Goal: Ask a question: Seek information or help from site administrators or community

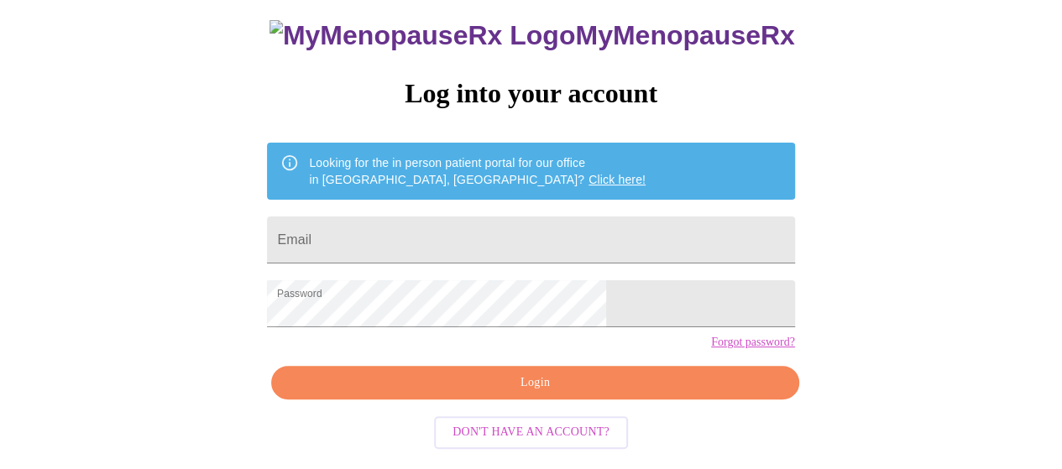
scroll to position [123, 0]
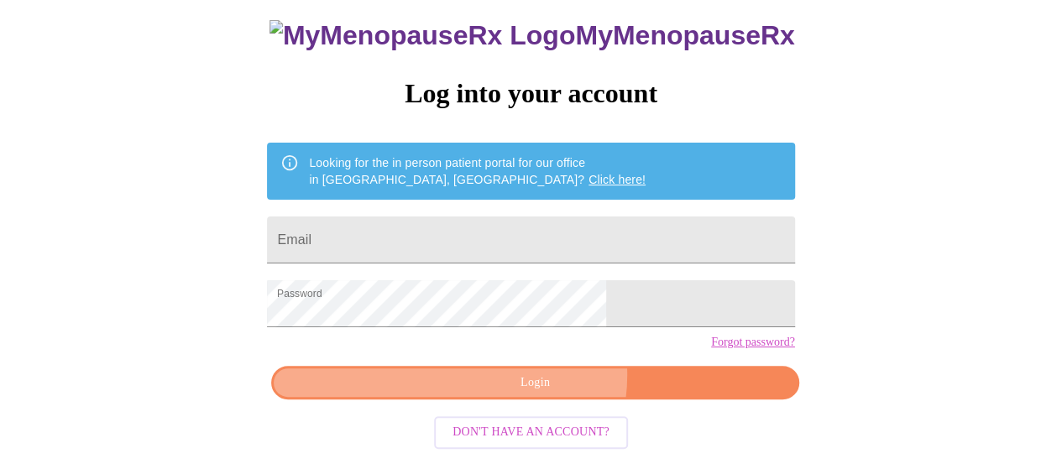
click at [543, 389] on span "Login" at bounding box center [535, 383] width 489 height 21
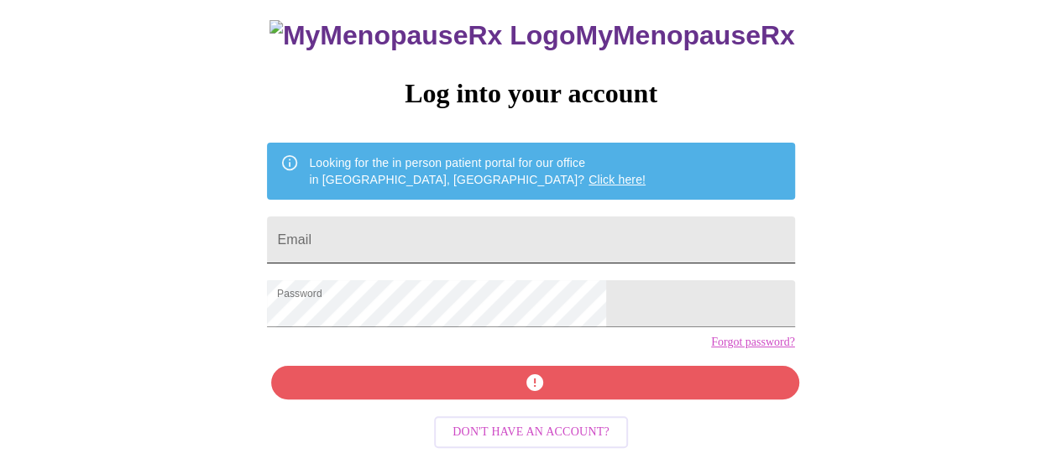
click at [526, 217] on input "Email" at bounding box center [530, 240] width 527 height 47
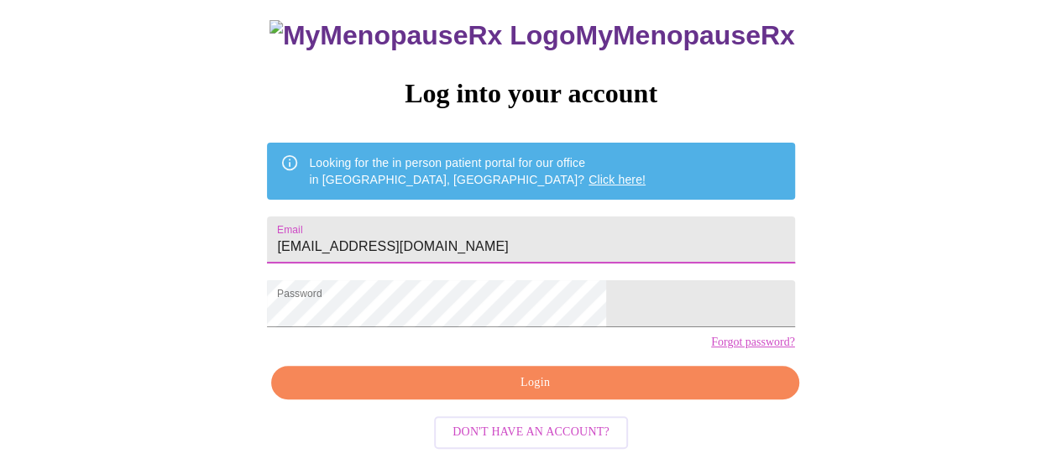
type input "[EMAIL_ADDRESS][DOMAIN_NAME]"
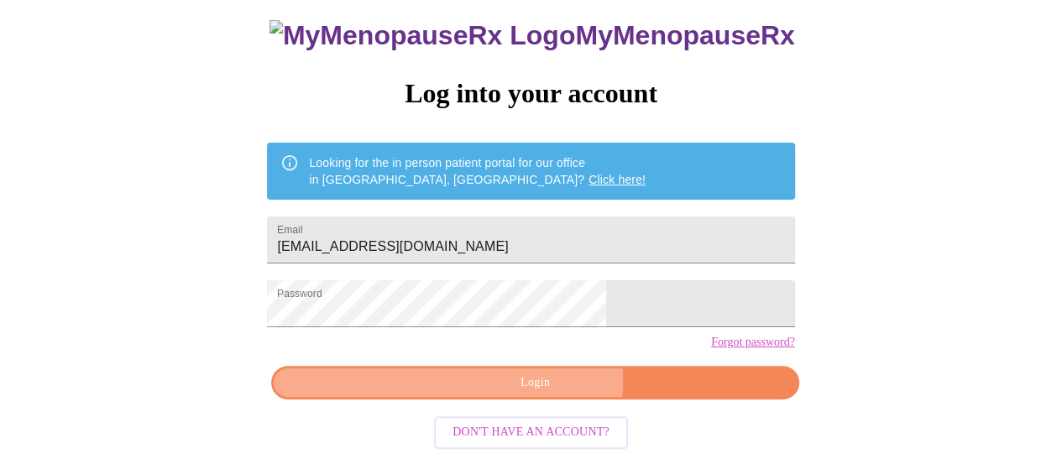
click at [542, 394] on span "Login" at bounding box center [535, 383] width 489 height 21
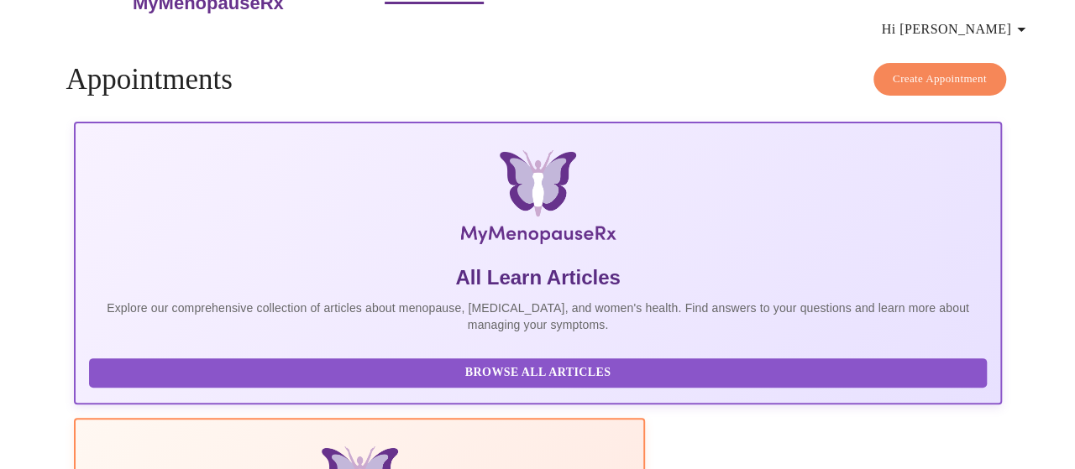
scroll to position [15, 0]
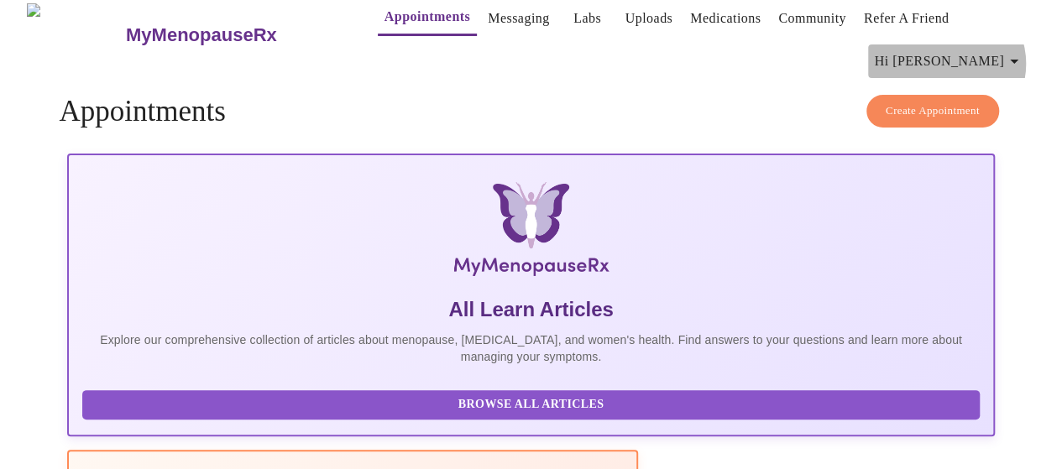
click at [1003, 56] on span "Hi [PERSON_NAME]" at bounding box center [949, 62] width 149 height 24
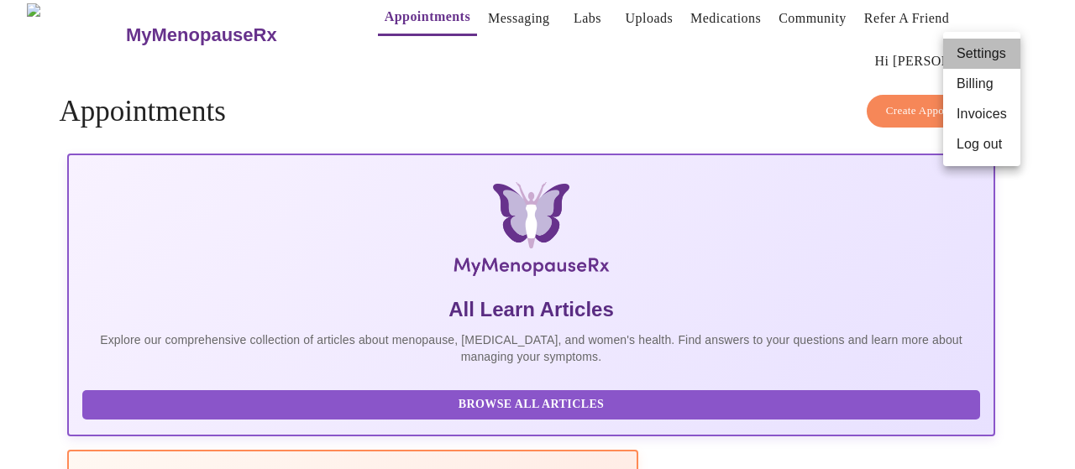
click at [1006, 58] on li "Settings" at bounding box center [981, 54] width 77 height 30
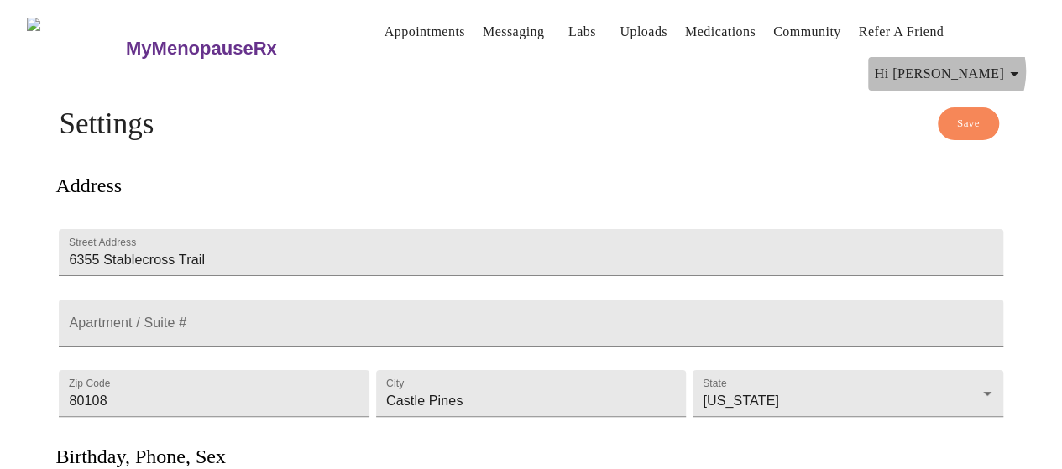
click at [1003, 65] on span "Hi [PERSON_NAME]" at bounding box center [949, 74] width 149 height 24
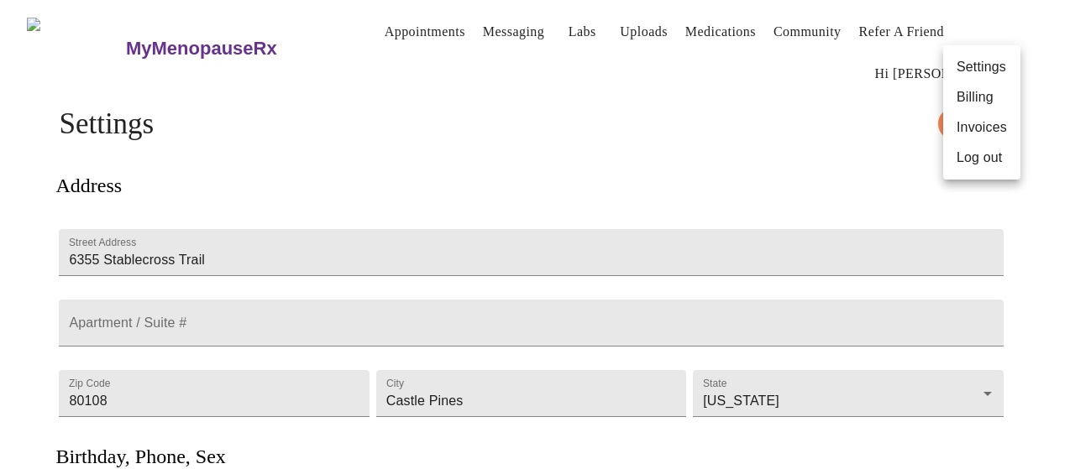
click at [997, 64] on li "Settings" at bounding box center [981, 67] width 77 height 30
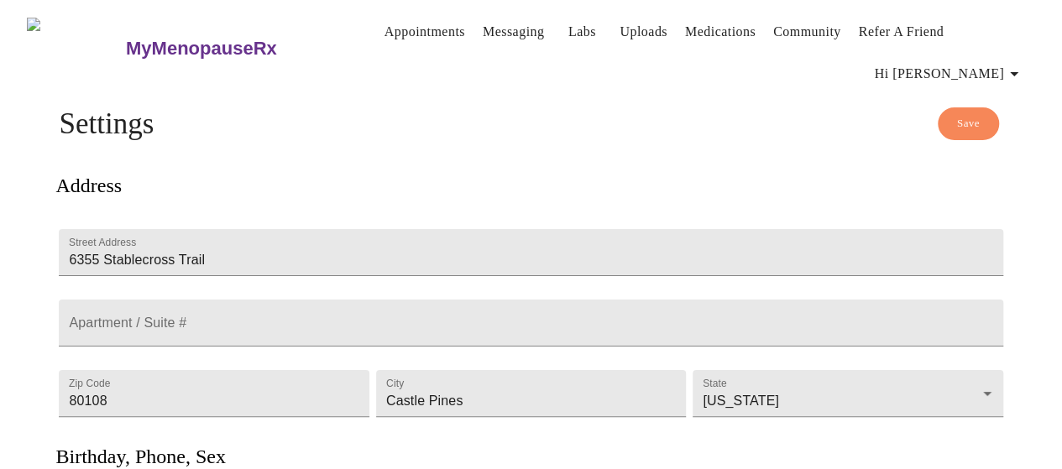
click at [993, 67] on span "Hi [PERSON_NAME]" at bounding box center [949, 74] width 149 height 24
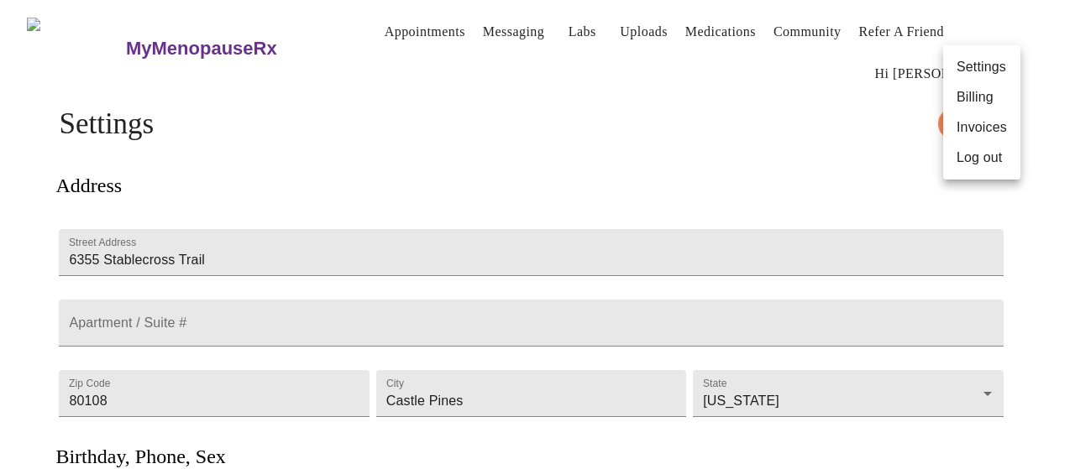
click at [806, 70] on div at bounding box center [537, 234] width 1075 height 469
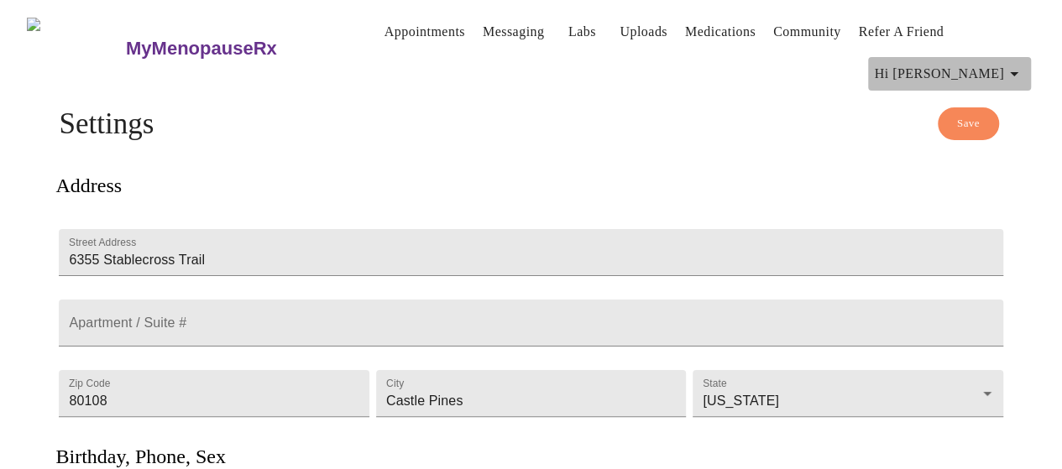
click at [1019, 72] on icon "button" at bounding box center [1014, 74] width 8 height 4
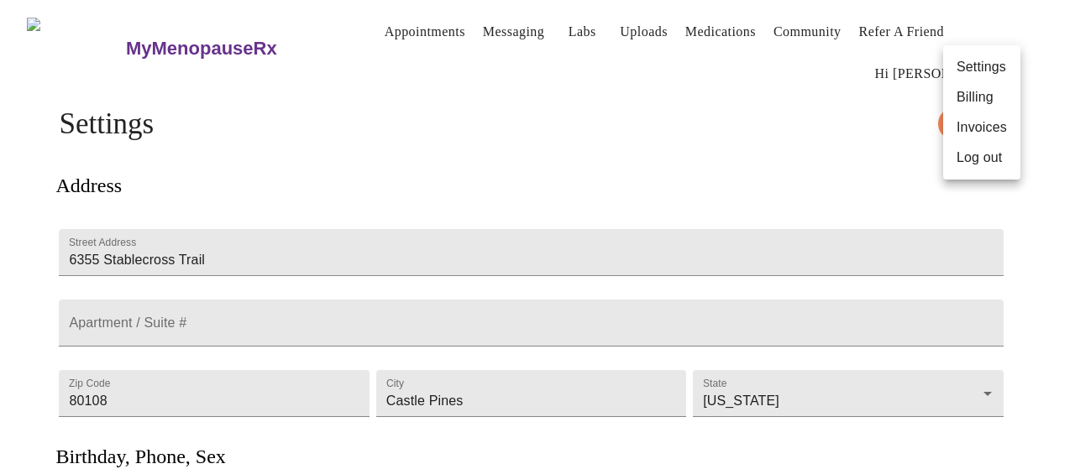
click at [715, 118] on div at bounding box center [537, 234] width 1075 height 469
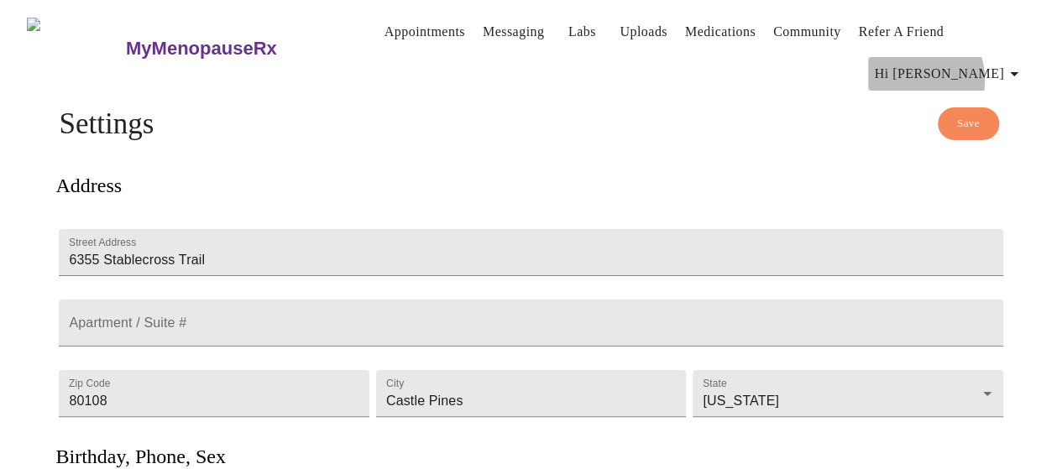
click at [969, 73] on span "Hi [PERSON_NAME]" at bounding box center [949, 74] width 149 height 24
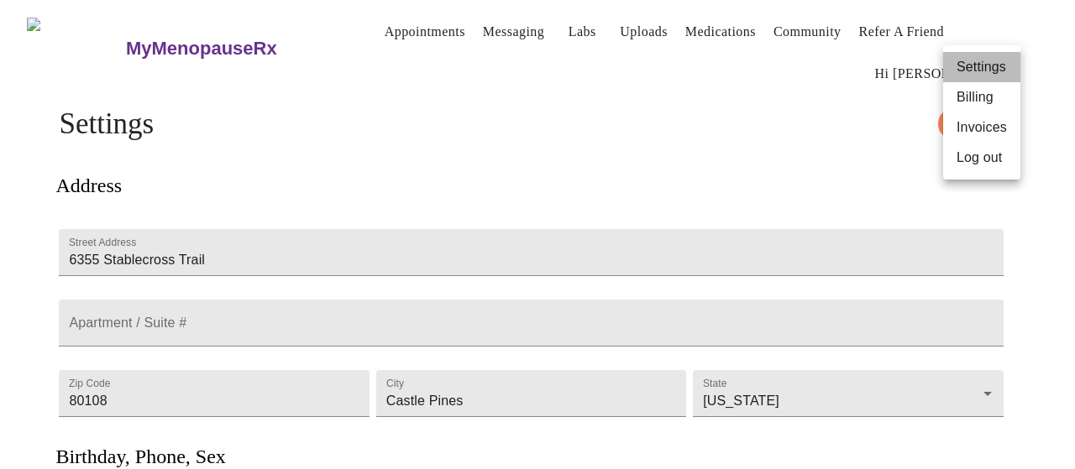
click at [961, 66] on li "Settings" at bounding box center [981, 67] width 77 height 30
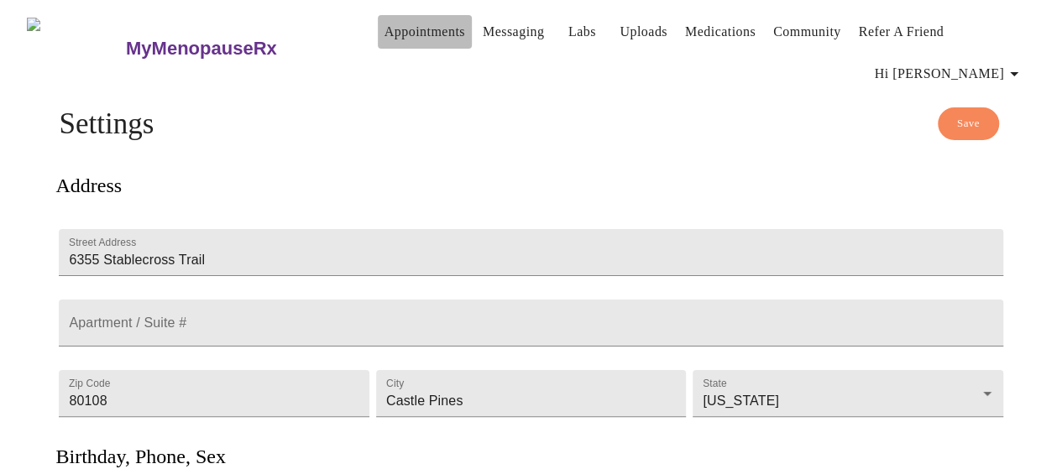
click at [407, 29] on link "Appointments" at bounding box center [425, 32] width 81 height 24
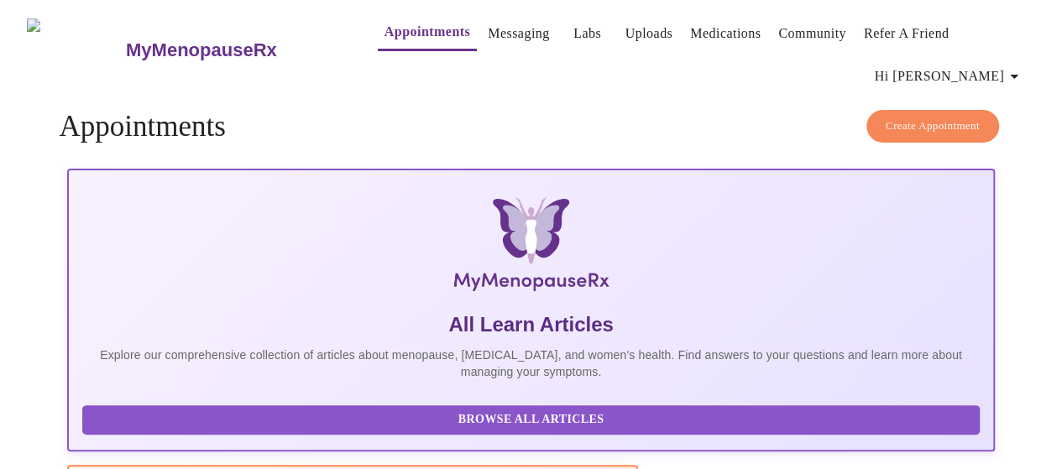
click at [574, 29] on link "Labs" at bounding box center [588, 34] width 28 height 24
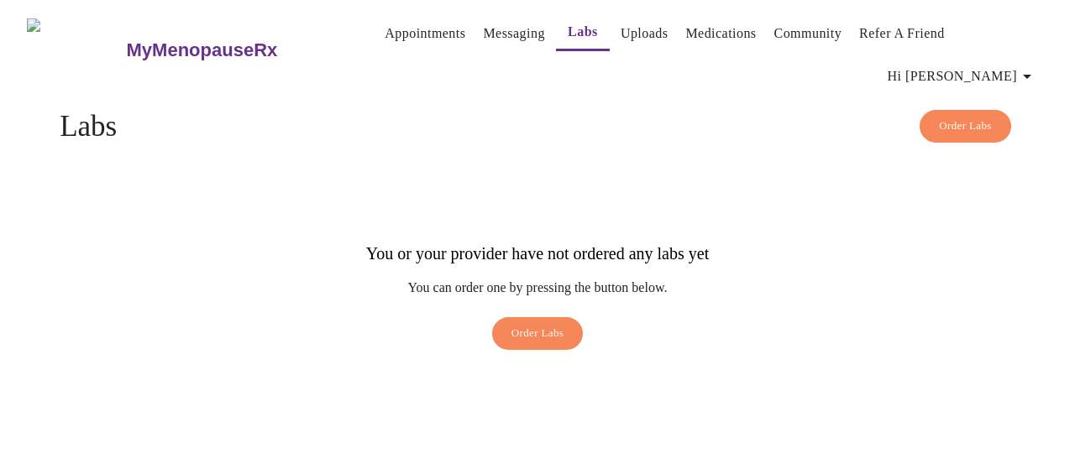
click at [622, 28] on link "Uploads" at bounding box center [645, 34] width 48 height 24
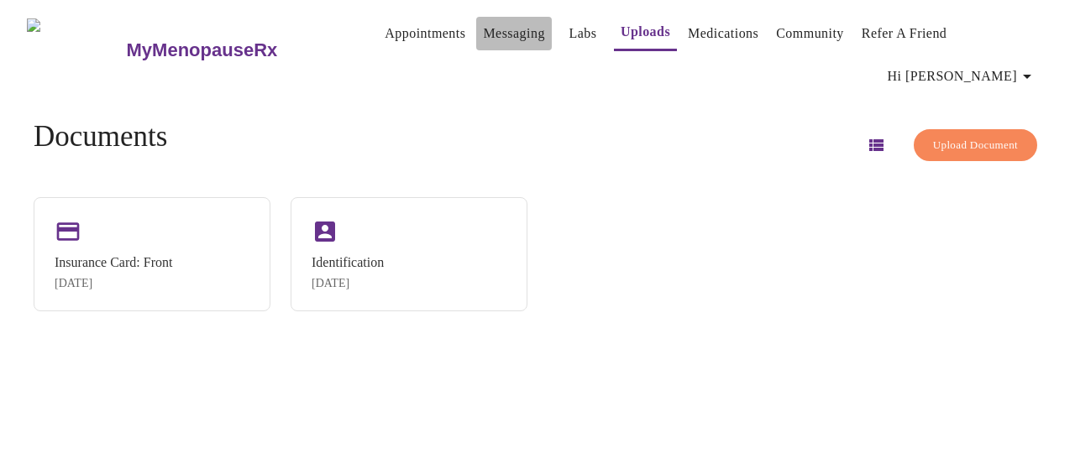
click at [511, 28] on link "Messaging" at bounding box center [513, 34] width 61 height 24
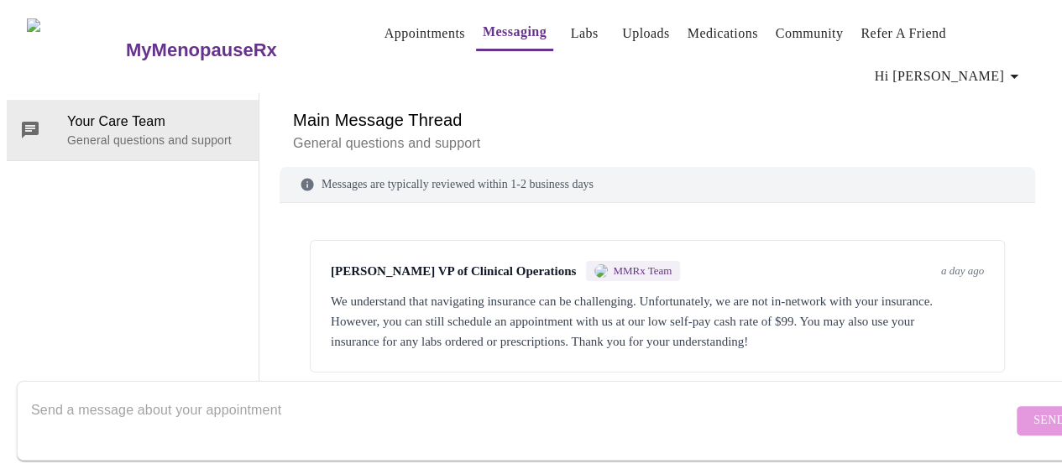
click at [1009, 71] on span "Hi [PERSON_NAME]" at bounding box center [949, 77] width 149 height 24
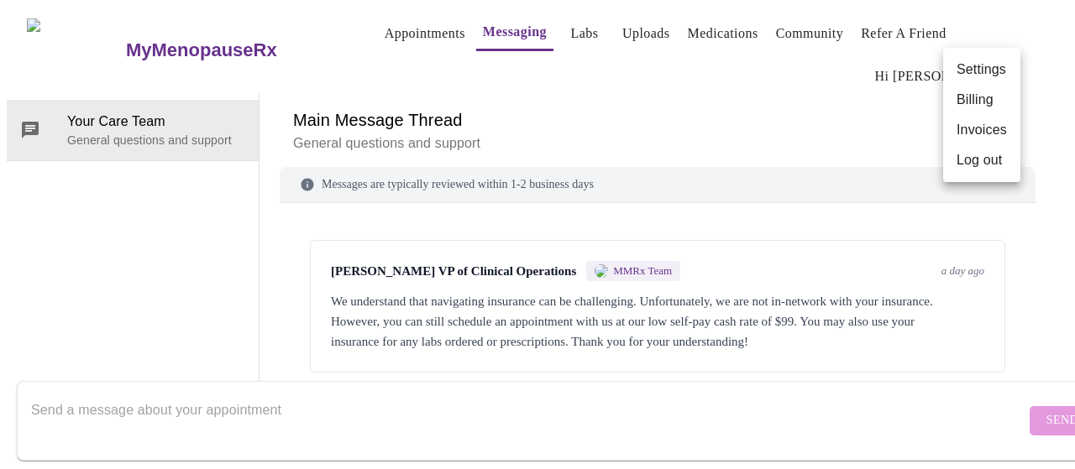
click at [978, 127] on li "Invoices" at bounding box center [981, 130] width 77 height 30
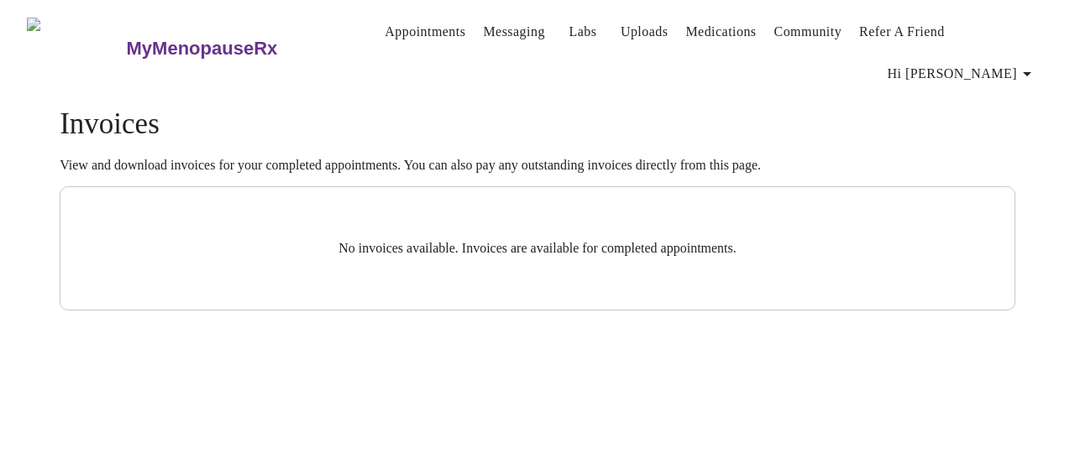
click at [978, 64] on span "Hi [PERSON_NAME]" at bounding box center [962, 74] width 149 height 24
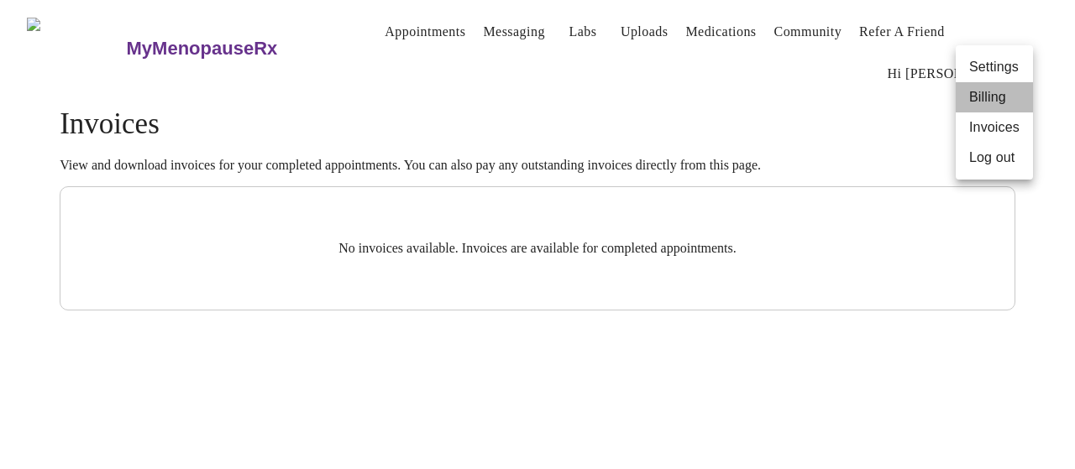
click at [980, 96] on li "Billing" at bounding box center [994, 97] width 77 height 30
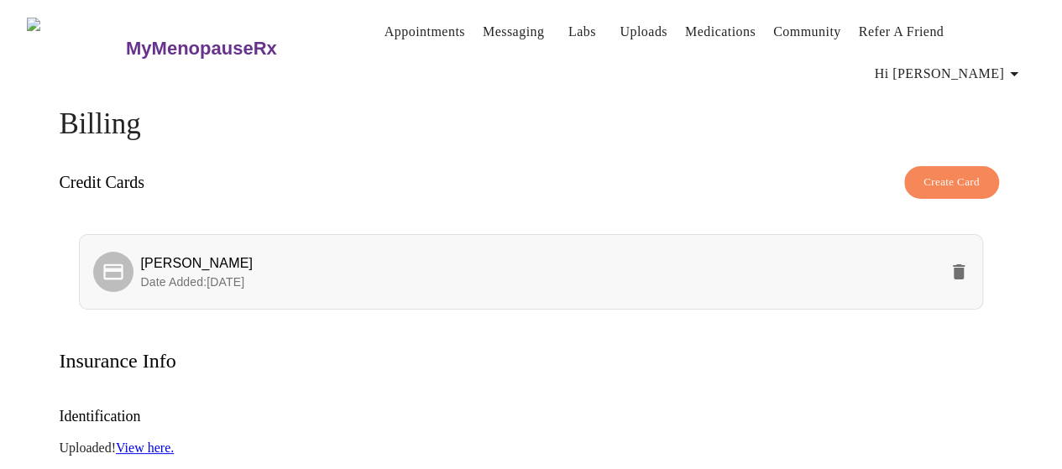
click at [969, 265] on icon "delete" at bounding box center [959, 272] width 20 height 20
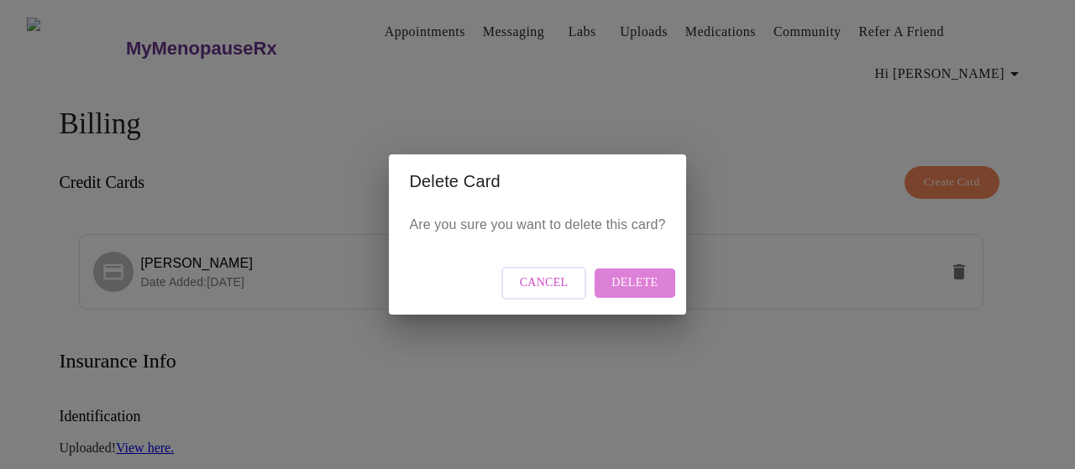
click at [631, 284] on span "Delete" at bounding box center [634, 283] width 46 height 21
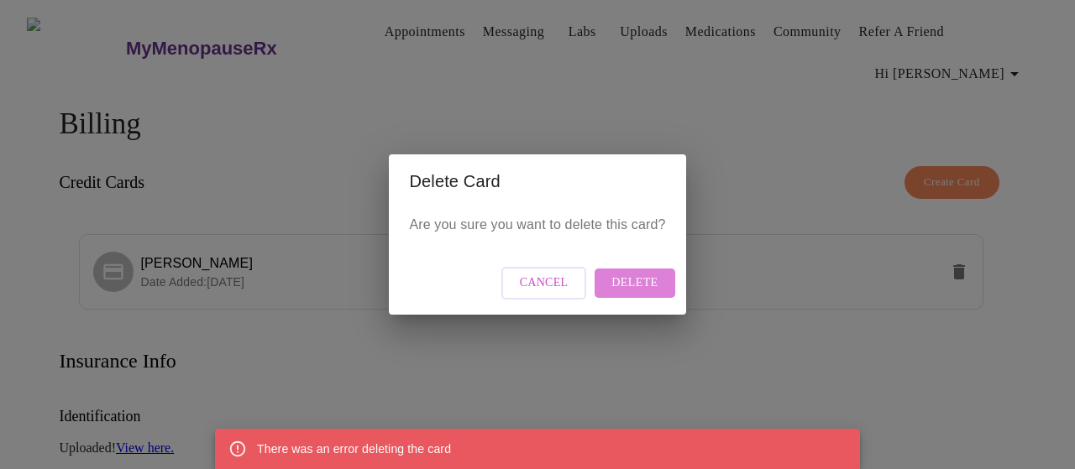
click at [640, 283] on span "Delete" at bounding box center [634, 283] width 46 height 21
click at [526, 271] on button "Cancel" at bounding box center [544, 283] width 86 height 33
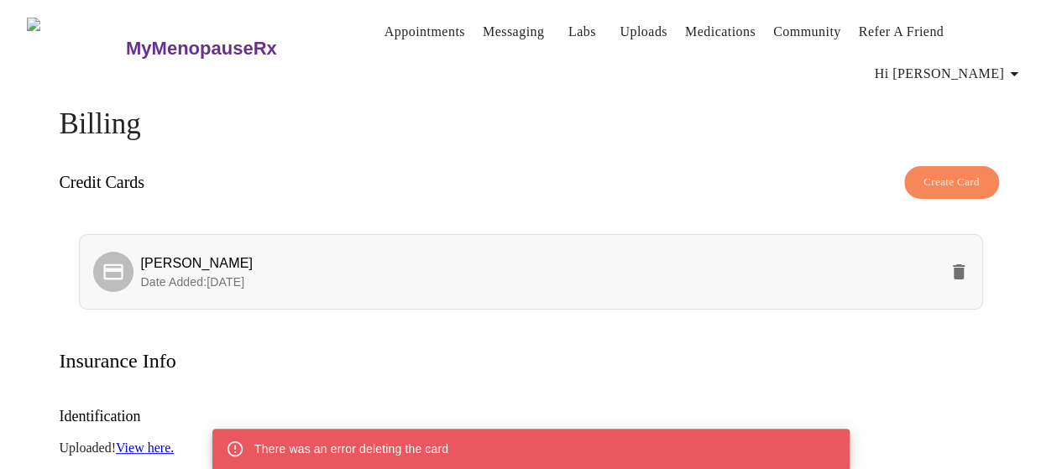
click at [402, 294] on li "Liszandra Carlton Date Added: 08-18-2025" at bounding box center [531, 272] width 904 height 76
click at [234, 256] on span "Liszandra Carlton" at bounding box center [196, 263] width 113 height 14
click at [969, 262] on icon "delete" at bounding box center [959, 272] width 20 height 20
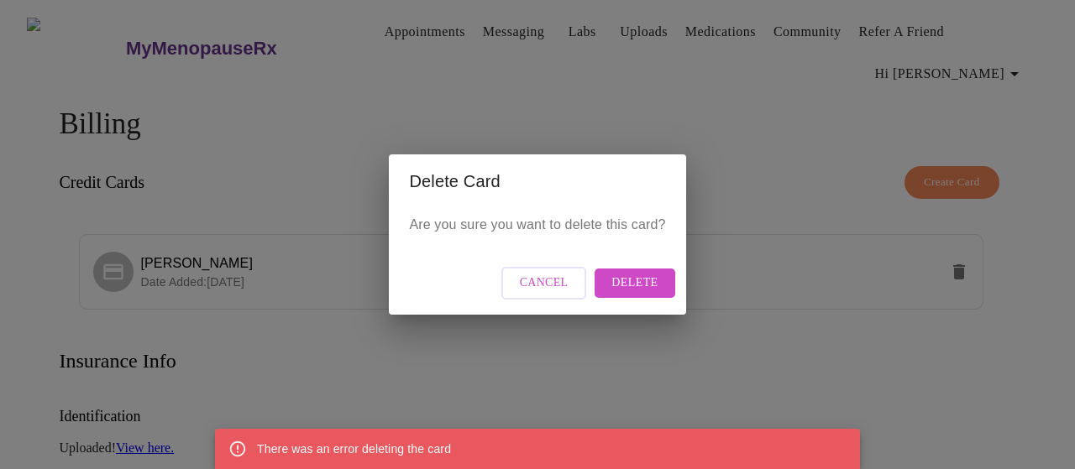
click at [633, 284] on span "Delete" at bounding box center [634, 283] width 46 height 21
click at [564, 267] on button "Cancel" at bounding box center [544, 283] width 86 height 33
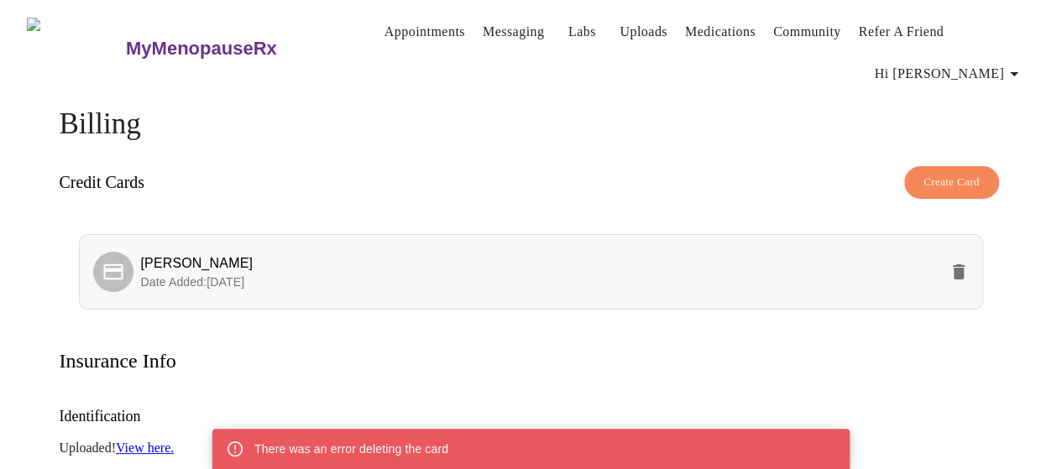
click at [168, 256] on span "Liszandra Carlton" at bounding box center [196, 263] width 113 height 14
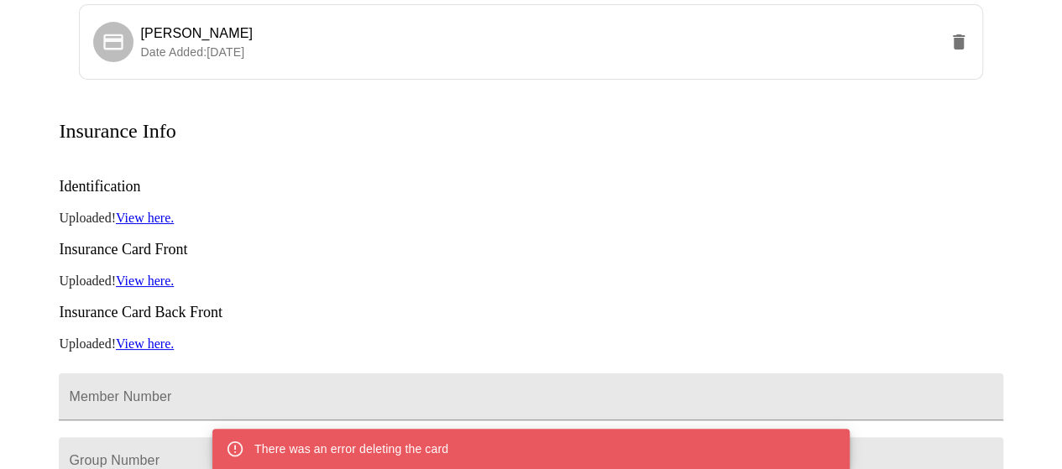
scroll to position [222, 0]
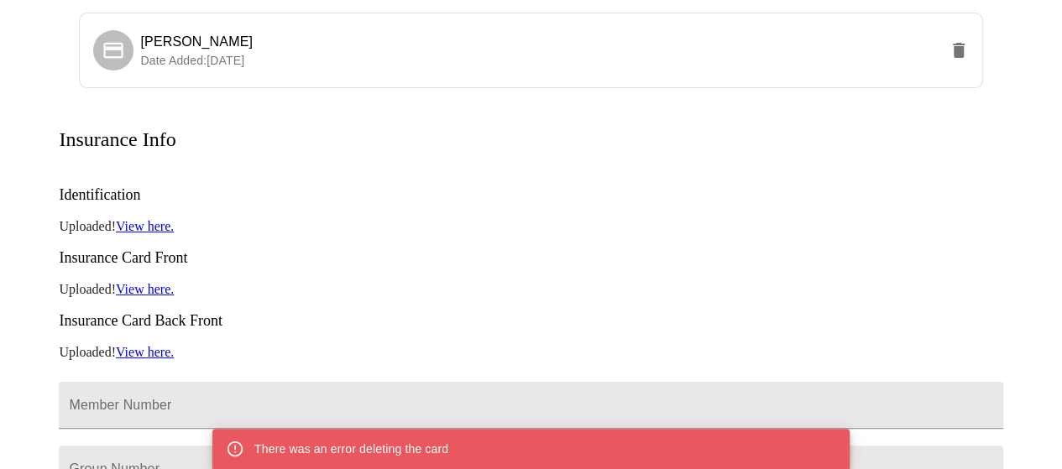
click at [139, 219] on link "View here." at bounding box center [145, 226] width 58 height 14
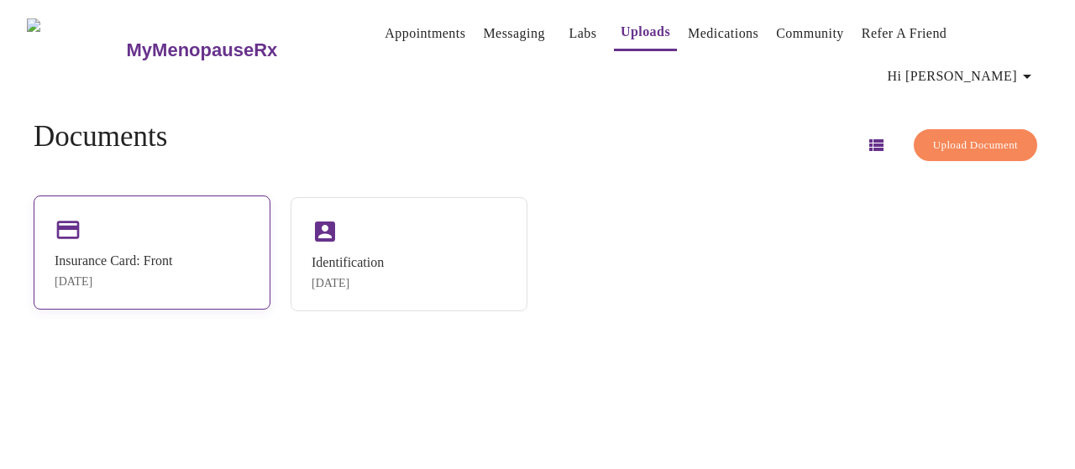
click at [151, 254] on div "Insurance Card: Front" at bounding box center [114, 261] width 118 height 15
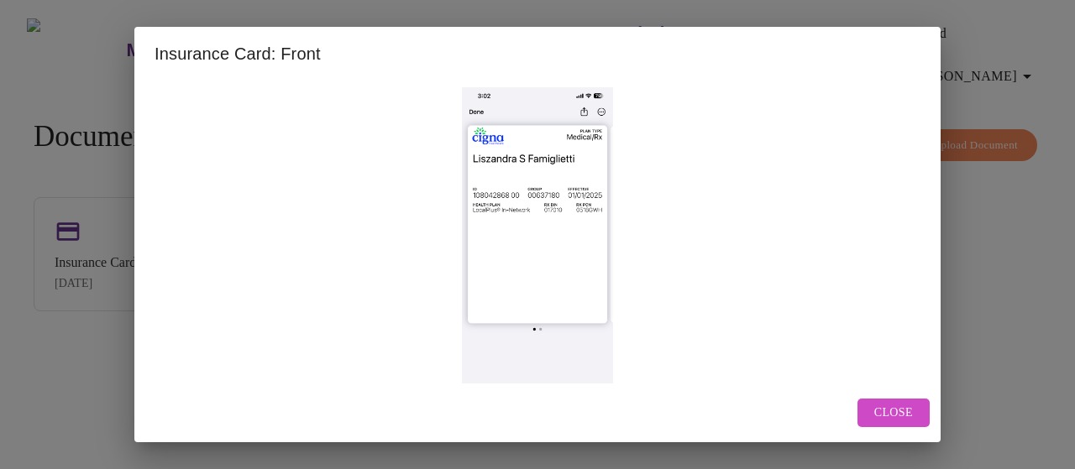
click at [899, 417] on span "Close" at bounding box center [893, 413] width 39 height 21
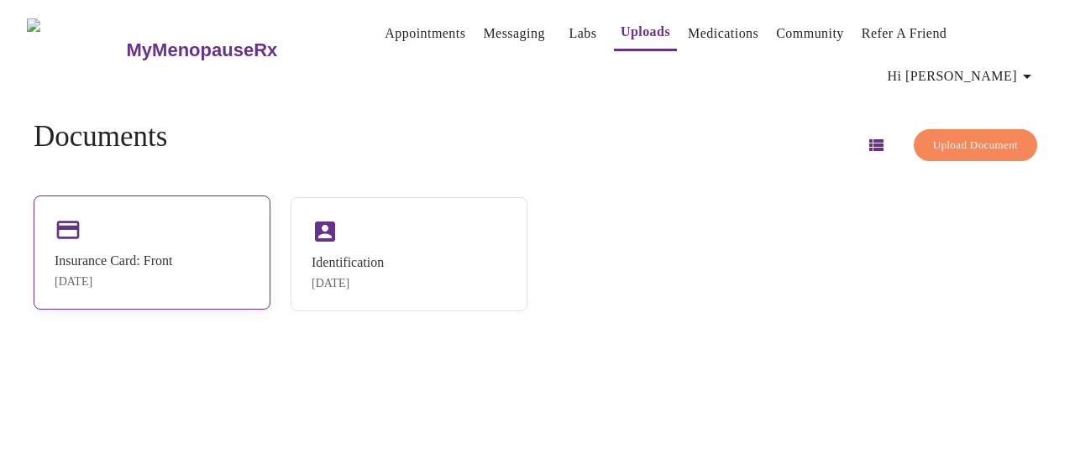
click at [160, 236] on div "Insurance Card: Front Aug 18, 2025" at bounding box center [152, 253] width 237 height 114
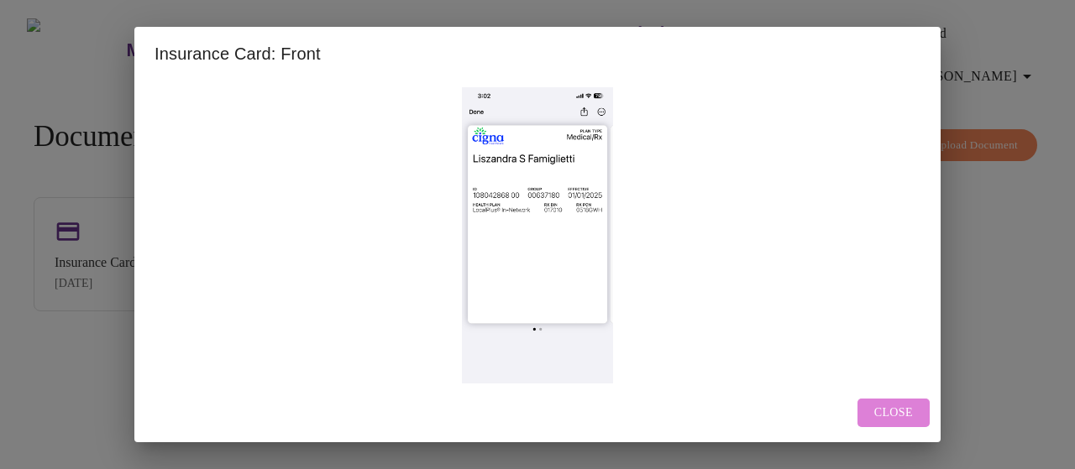
click at [862, 418] on button "Close" at bounding box center [893, 413] width 72 height 29
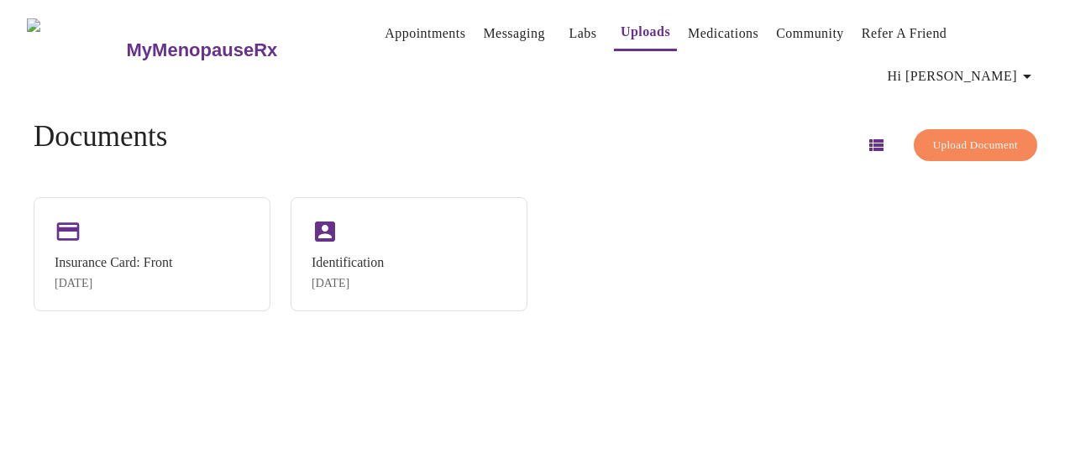
click at [107, 189] on div "Documents Upload Document Insurance Card: Front Aug 18, 2025 Identification Aug…" at bounding box center [537, 215] width 1048 height 245
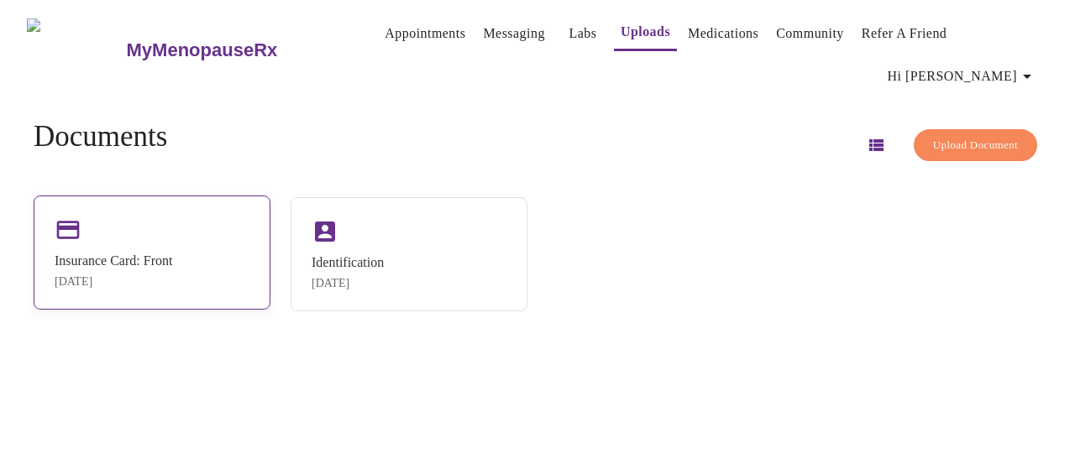
click at [181, 232] on div "Insurance Card: Front Aug 18, 2025" at bounding box center [152, 253] width 237 height 114
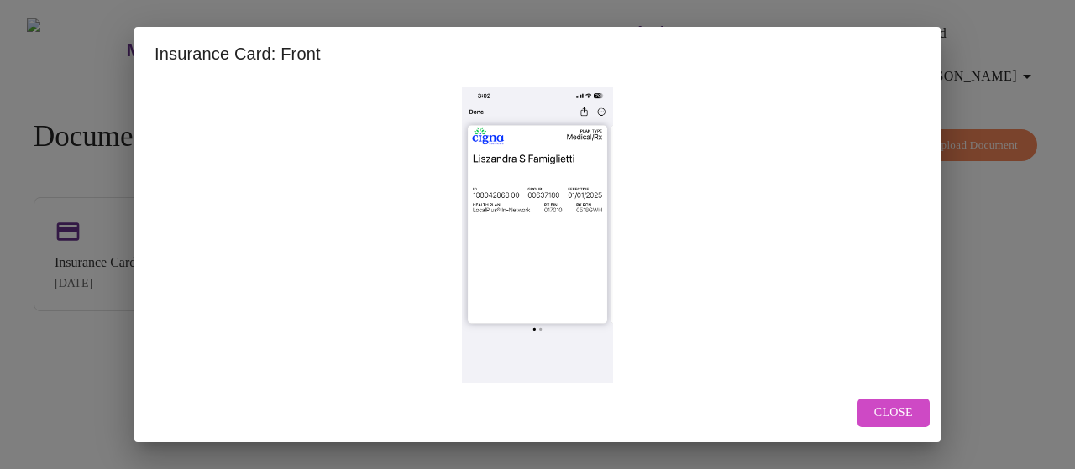
scroll to position [39, 0]
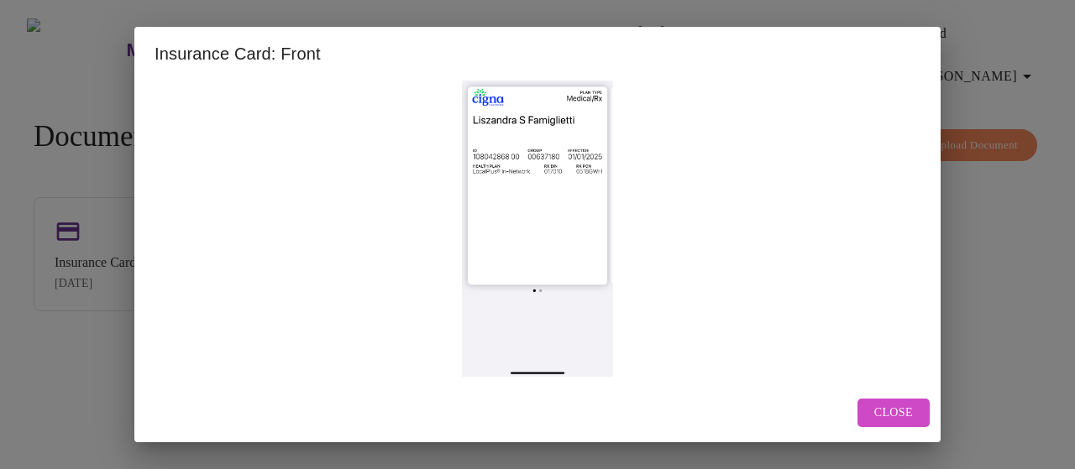
click at [542, 226] on img at bounding box center [538, 213] width 766 height 328
click at [912, 418] on span "Close" at bounding box center [893, 413] width 39 height 21
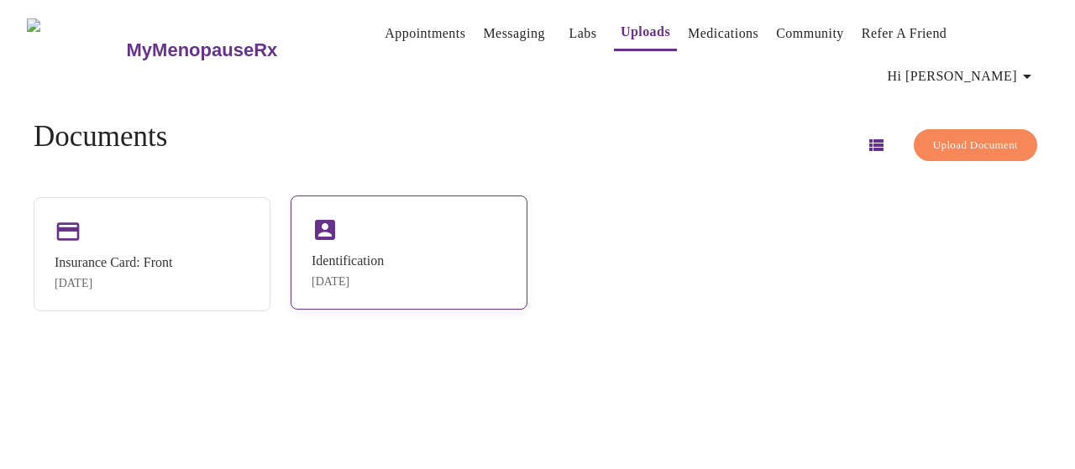
click at [438, 229] on div "Identification [DATE]" at bounding box center [409, 253] width 237 height 114
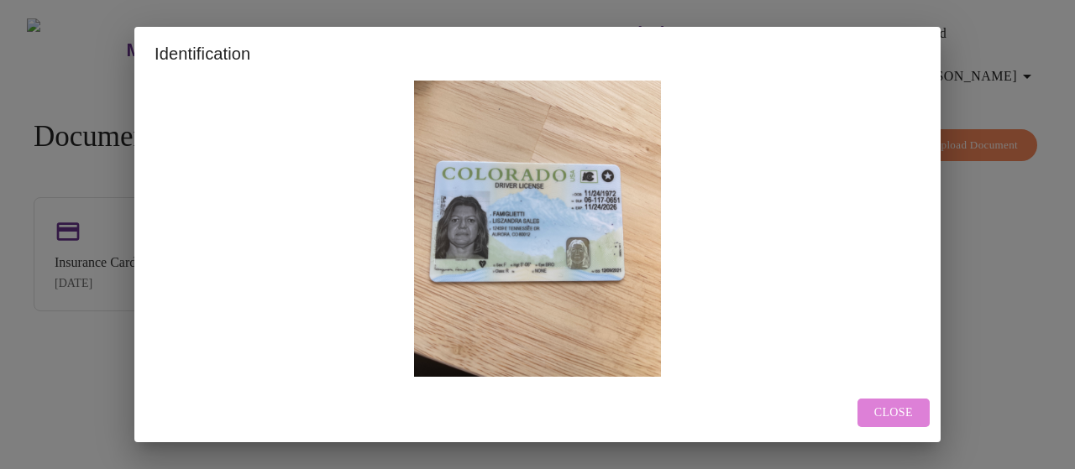
click at [891, 402] on button "Close" at bounding box center [893, 413] width 72 height 29
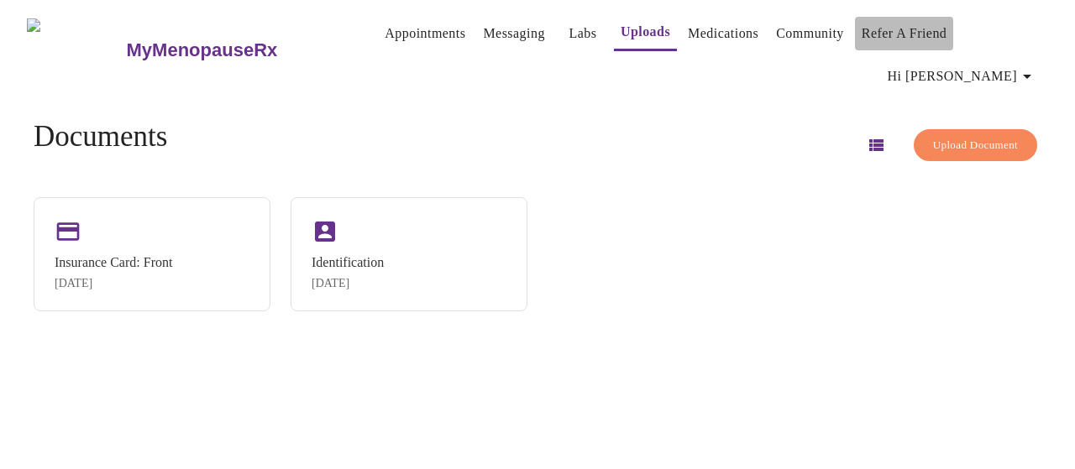
click at [862, 26] on link "Refer a Friend" at bounding box center [905, 34] width 86 height 24
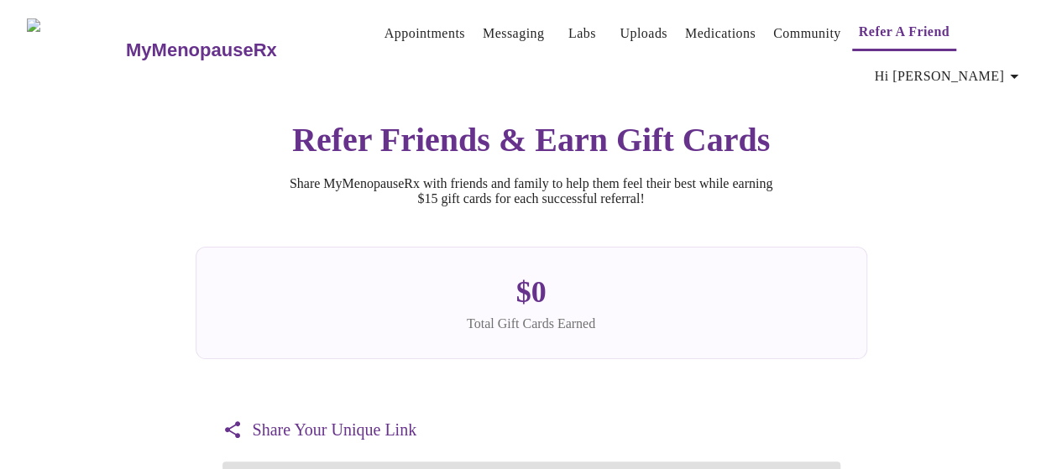
click at [794, 24] on link "Community" at bounding box center [807, 34] width 68 height 24
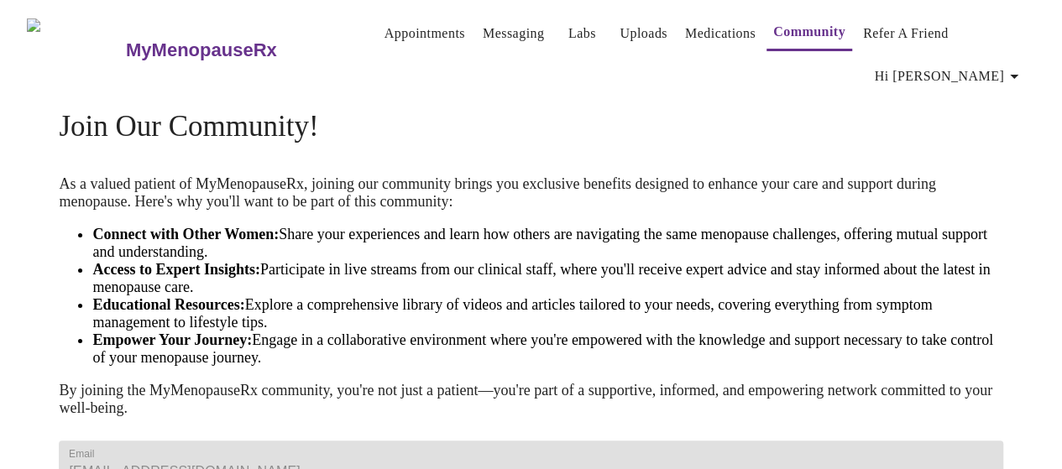
click at [710, 29] on link "Medications" at bounding box center [720, 34] width 71 height 24
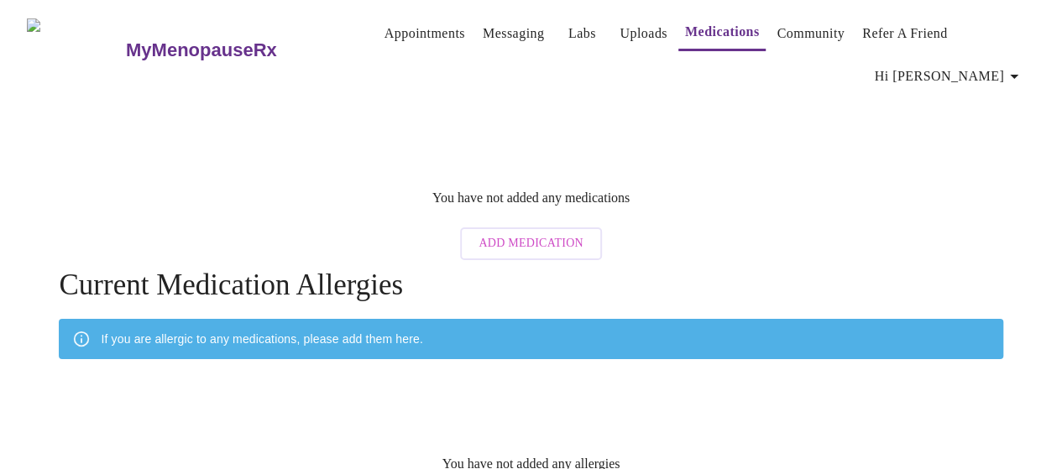
click at [643, 22] on link "Uploads" at bounding box center [644, 34] width 48 height 24
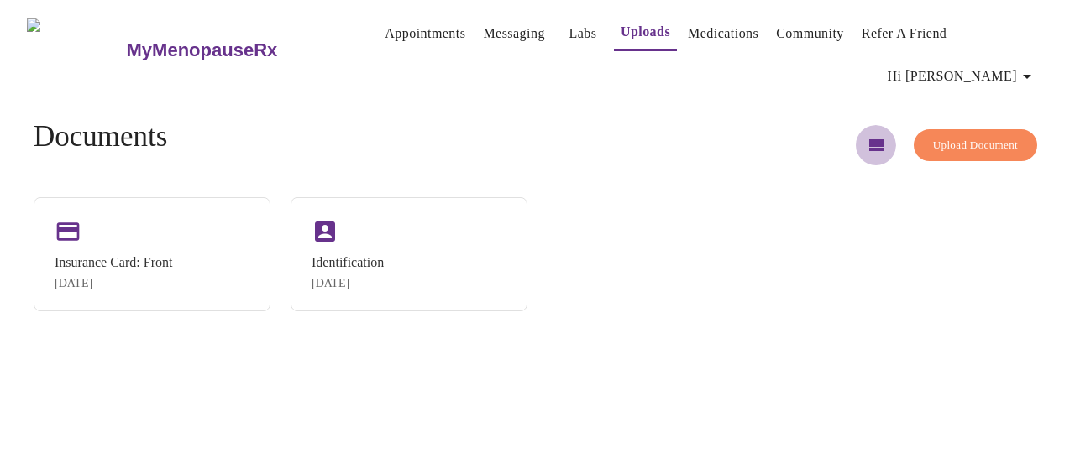
click at [869, 139] on icon "button" at bounding box center [876, 145] width 14 height 12
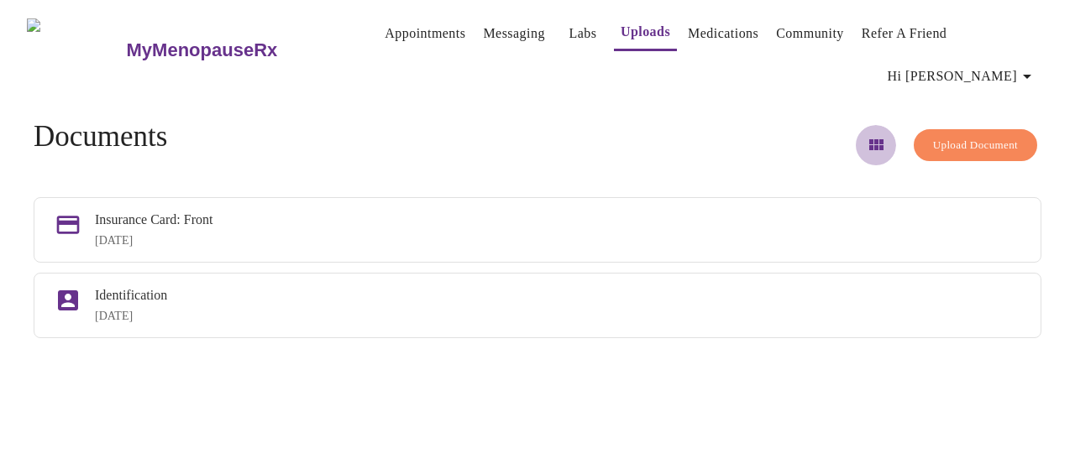
click at [869, 139] on icon "button" at bounding box center [876, 144] width 14 height 11
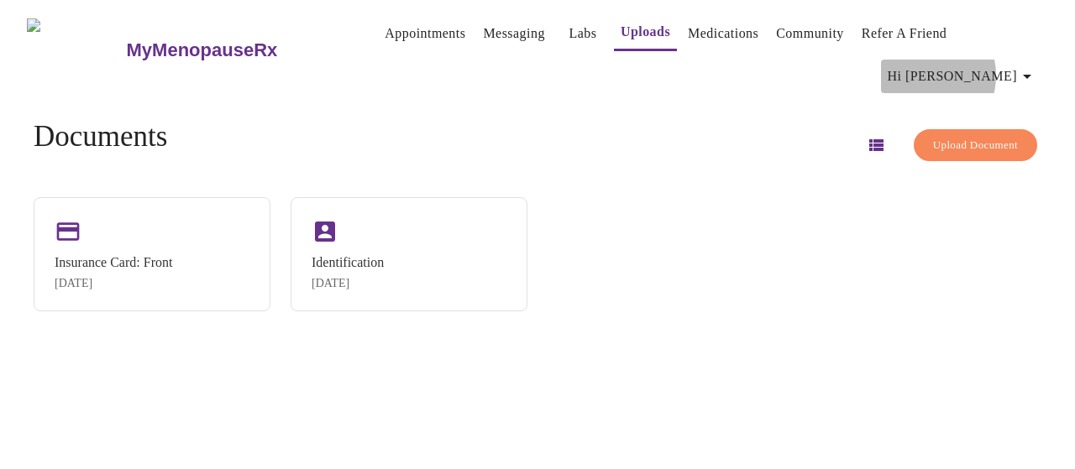
click at [981, 69] on span "Hi [PERSON_NAME]" at bounding box center [962, 77] width 149 height 24
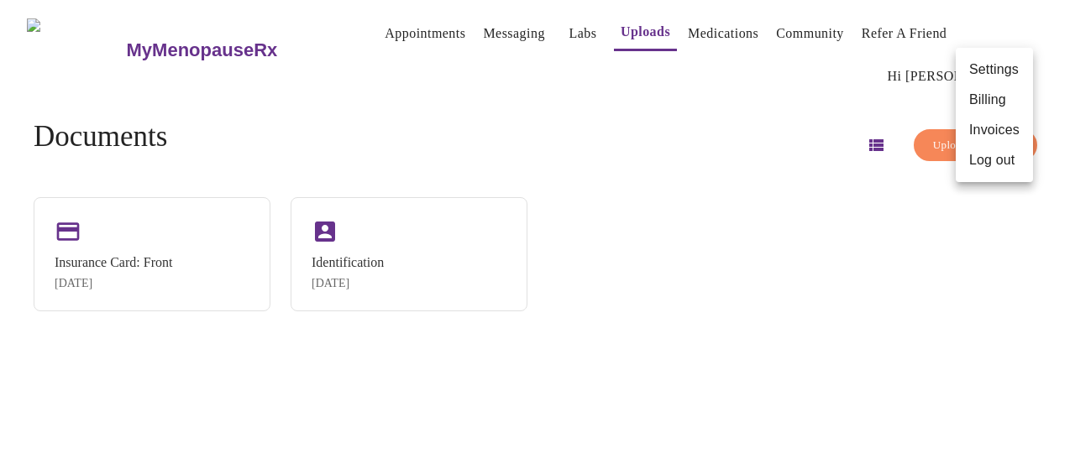
click at [586, 113] on div at bounding box center [537, 234] width 1075 height 469
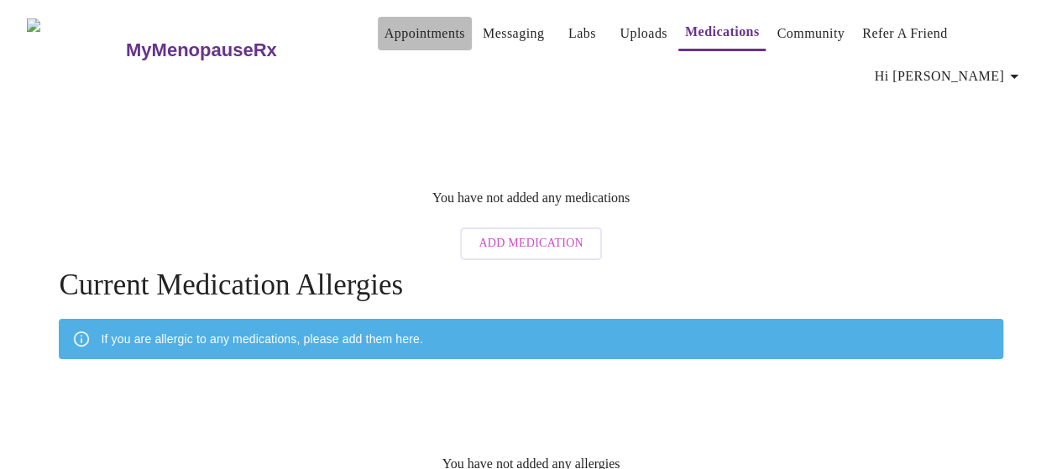
click at [404, 22] on link "Appointments" at bounding box center [425, 34] width 81 height 24
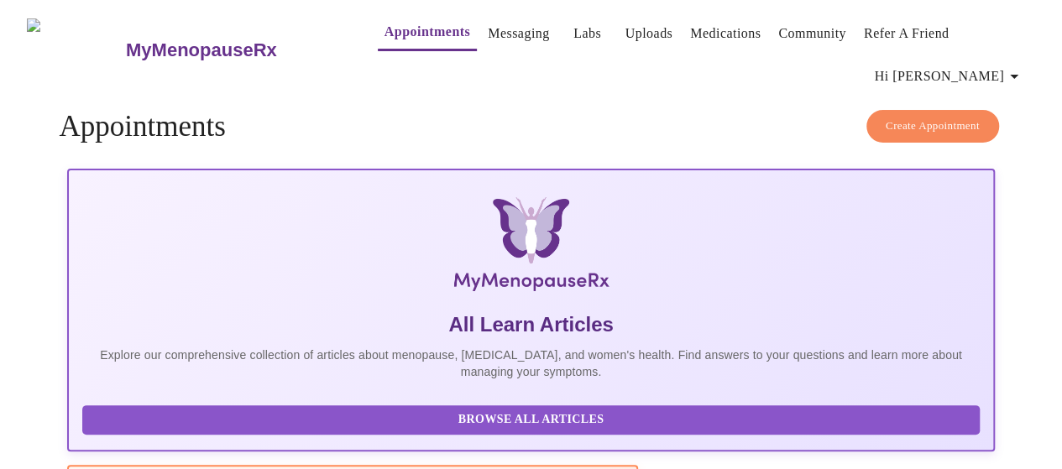
click at [986, 65] on span "Hi [PERSON_NAME]" at bounding box center [949, 77] width 149 height 24
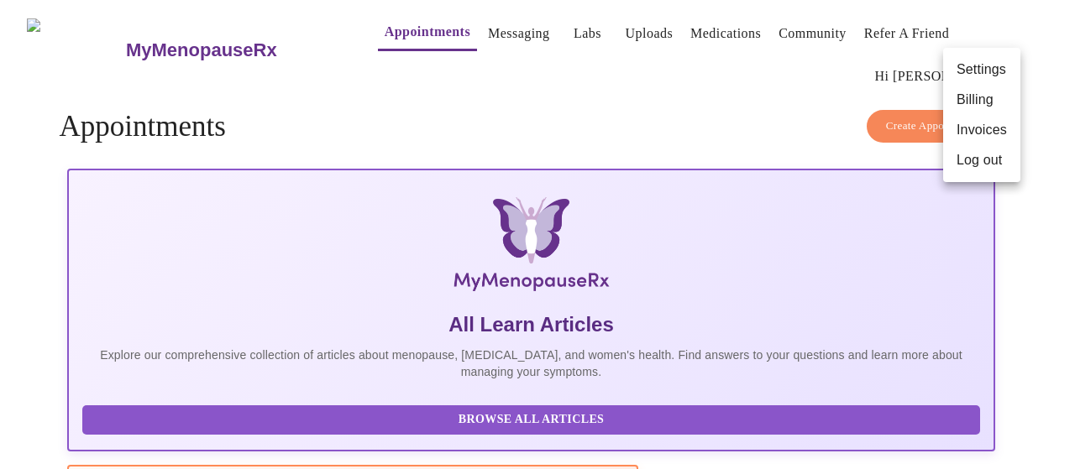
click at [980, 96] on li "Billing" at bounding box center [981, 100] width 77 height 30
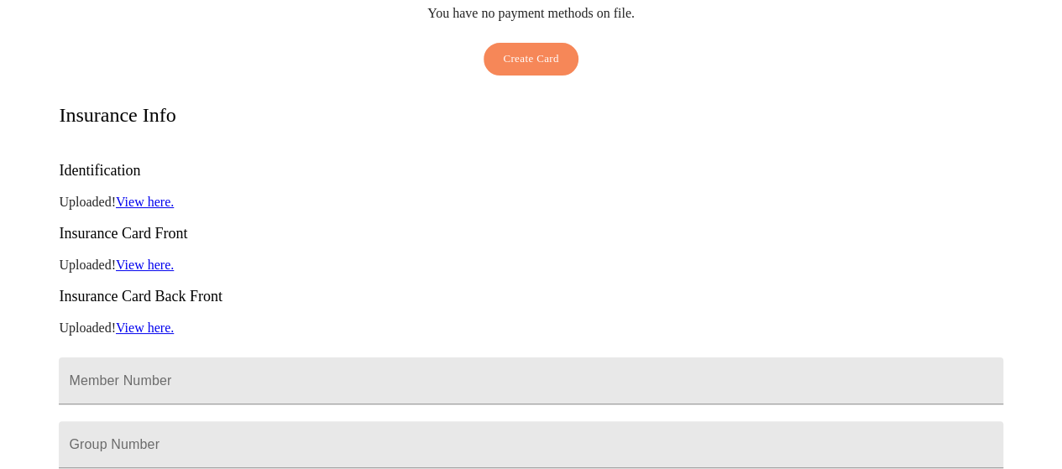
scroll to position [291, 0]
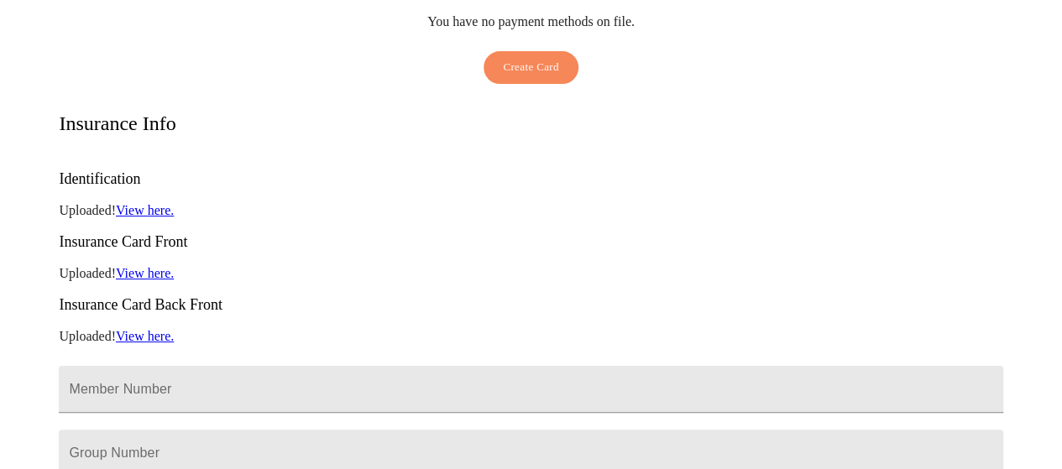
click at [134, 203] on link "View here." at bounding box center [145, 210] width 58 height 14
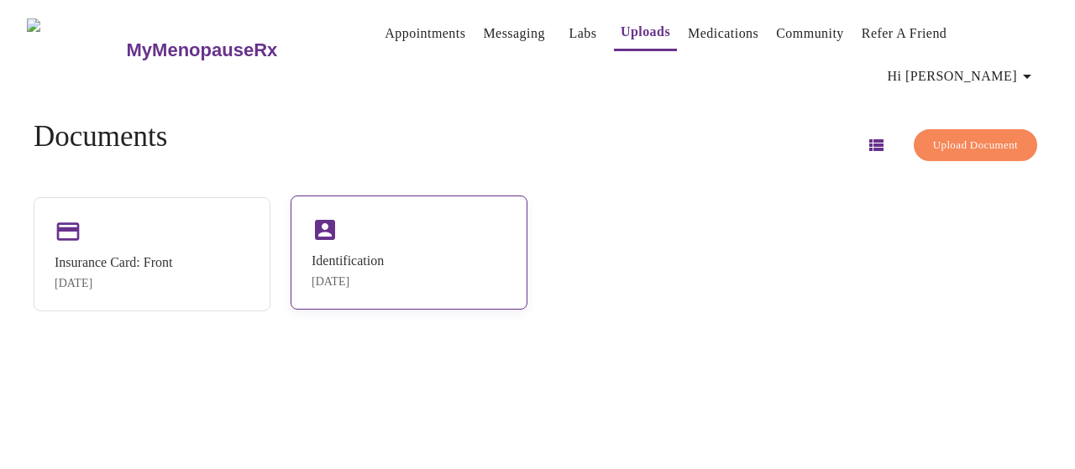
click at [352, 228] on div "Identification [DATE]" at bounding box center [409, 253] width 237 height 114
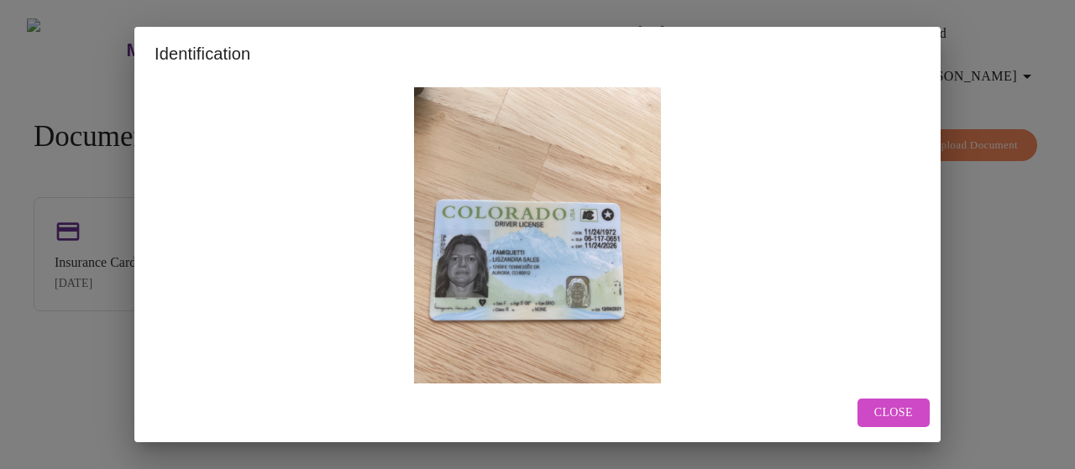
click at [448, 239] on img at bounding box center [538, 251] width 766 height 328
drag, startPoint x: 480, startPoint y: 228, endPoint x: 862, endPoint y: 417, distance: 425.9
click at [862, 417] on button "Close" at bounding box center [893, 413] width 72 height 29
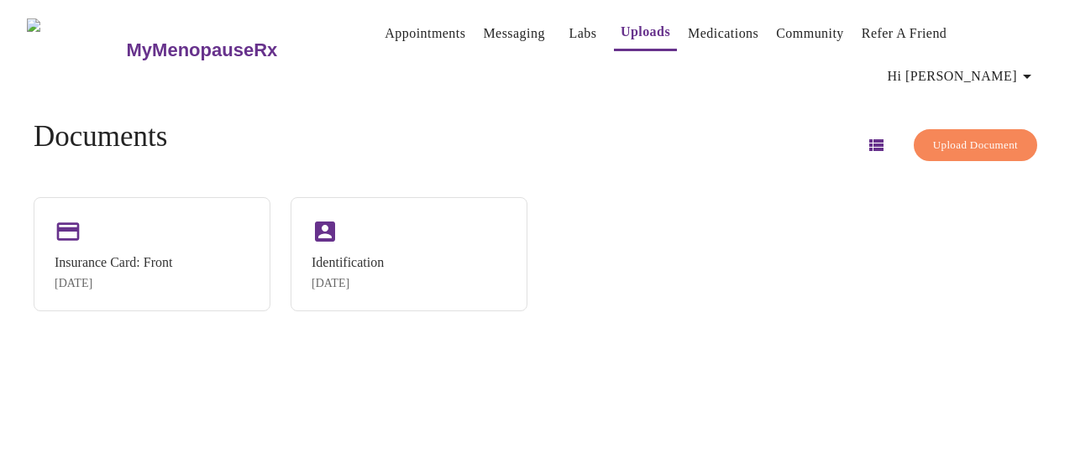
click at [985, 65] on span "Hi [PERSON_NAME]" at bounding box center [962, 77] width 149 height 24
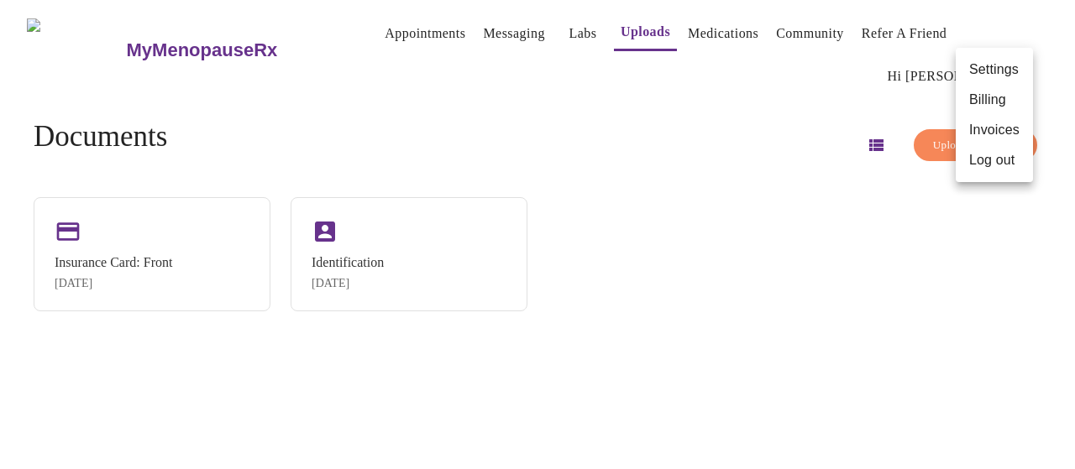
click at [188, 46] on div at bounding box center [537, 234] width 1075 height 469
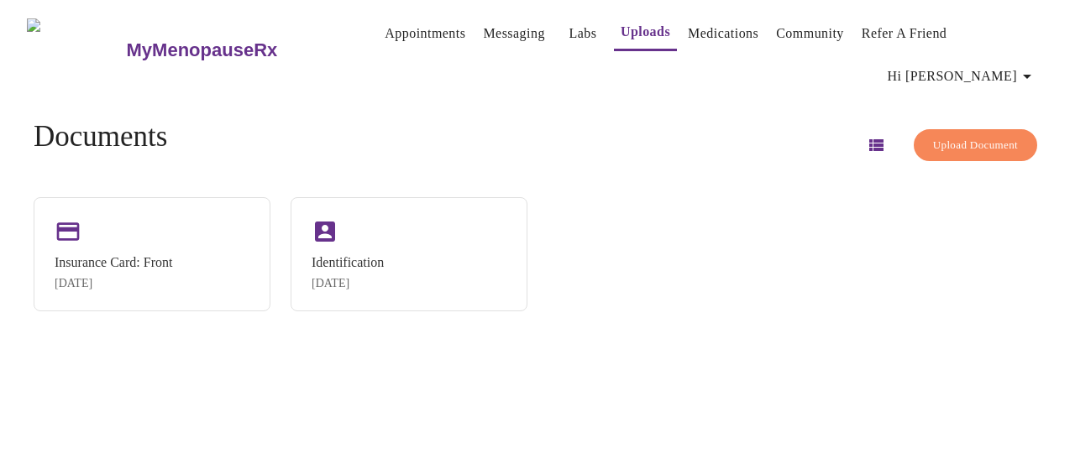
click at [169, 39] on h3 "MyMenopauseRx" at bounding box center [202, 50] width 151 height 22
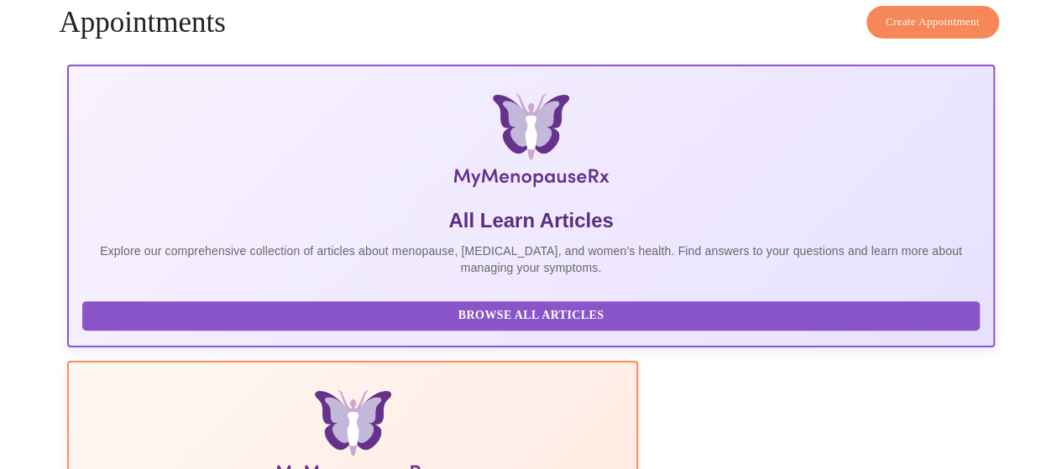
scroll to position [225, 0]
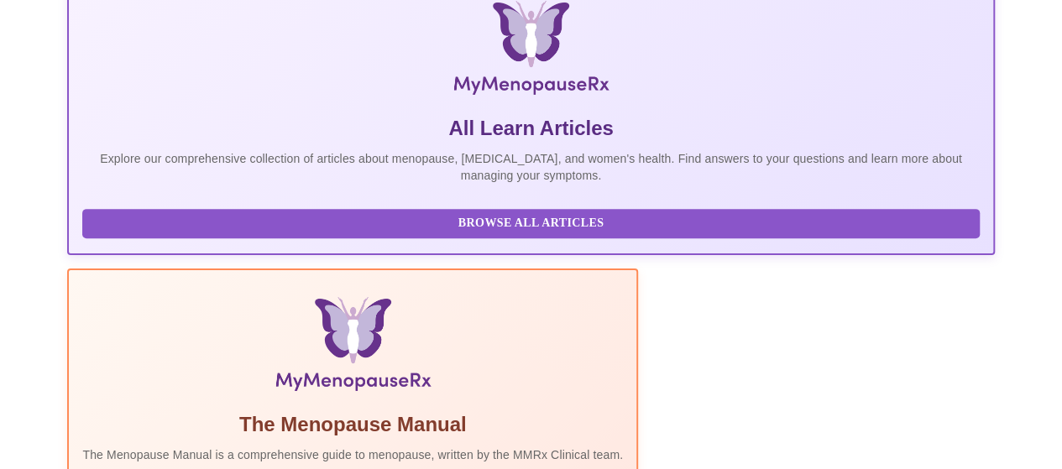
scroll to position [194, 0]
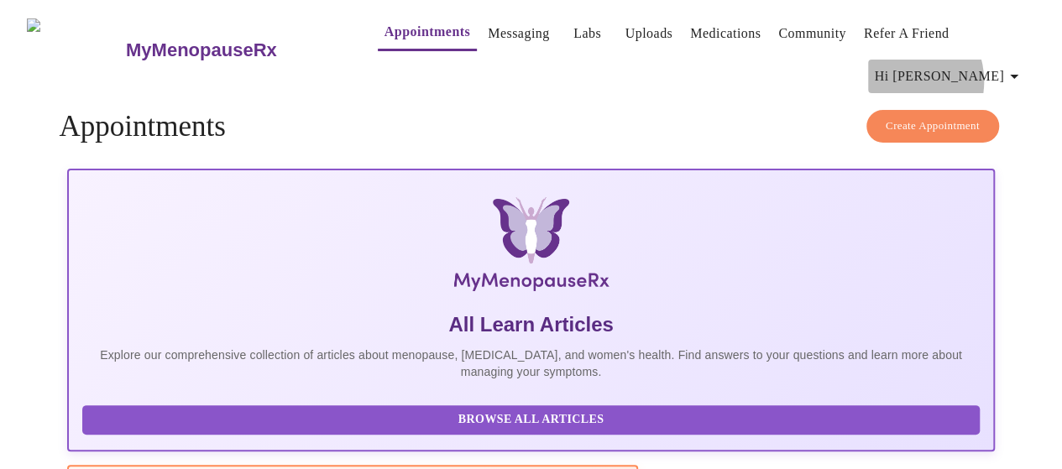
click at [959, 75] on span "Hi [PERSON_NAME]" at bounding box center [949, 77] width 149 height 24
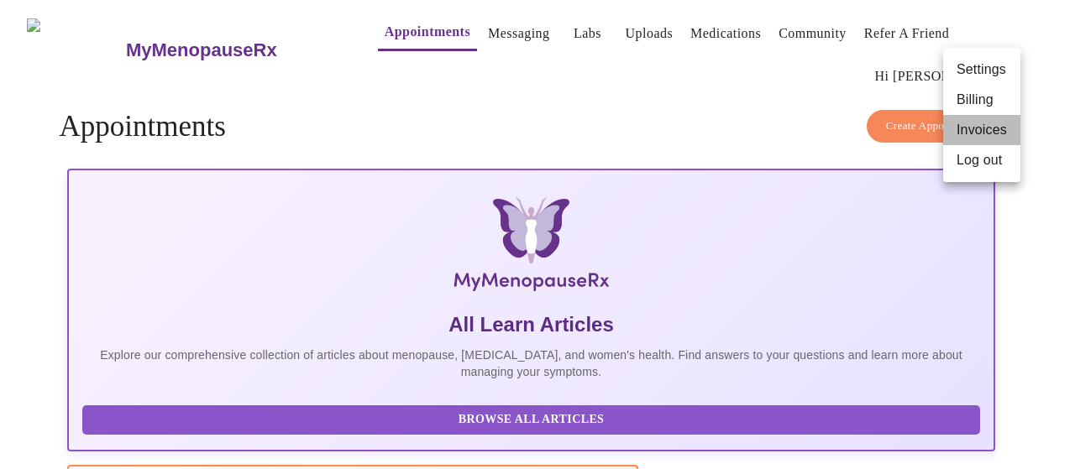
click at [967, 126] on li "Invoices" at bounding box center [981, 130] width 77 height 30
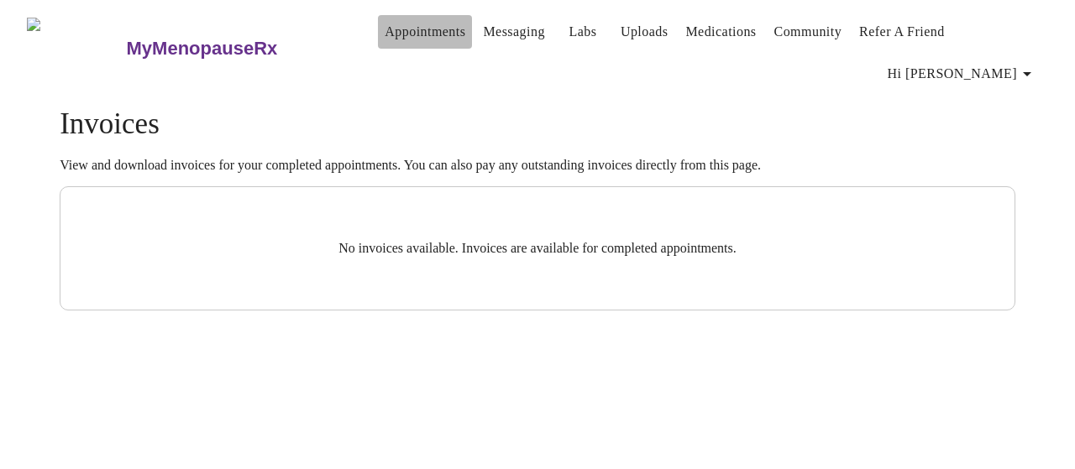
click at [385, 30] on link "Appointments" at bounding box center [425, 32] width 81 height 24
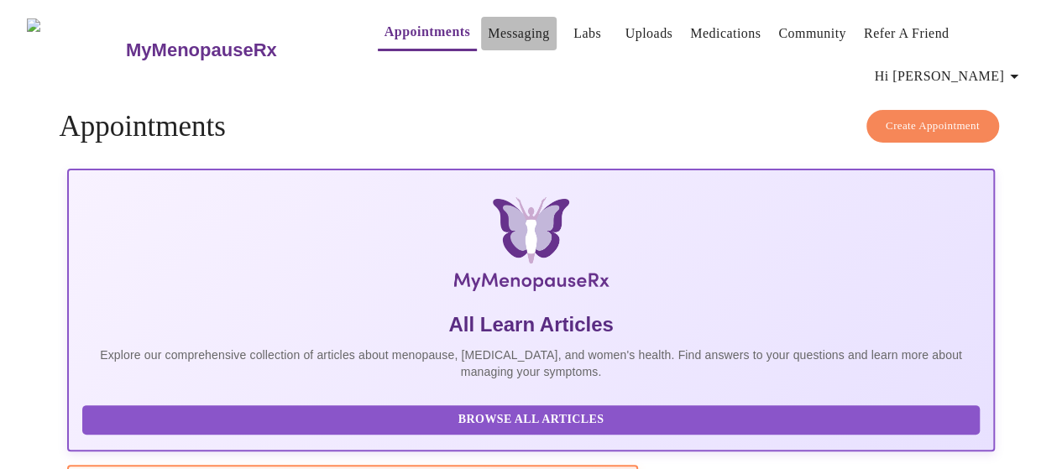
click at [488, 29] on link "Messaging" at bounding box center [518, 34] width 61 height 24
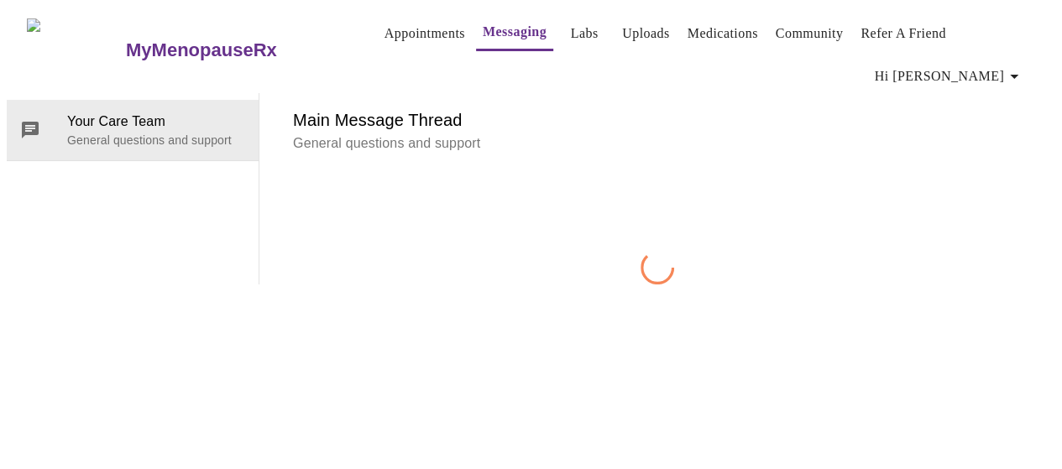
scroll to position [86, 0]
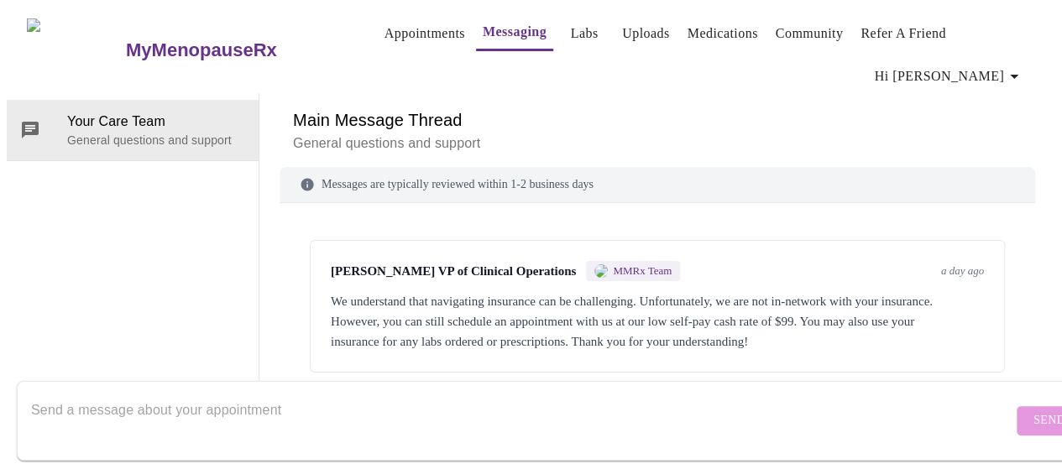
click at [695, 405] on textarea "Send a message about your appointment" at bounding box center [522, 421] width 982 height 54
type textarea "hello. how can i delet my account?"
click at [1034, 411] on span "Send" at bounding box center [1050, 421] width 32 height 21
click at [622, 26] on link "Uploads" at bounding box center [646, 34] width 48 height 24
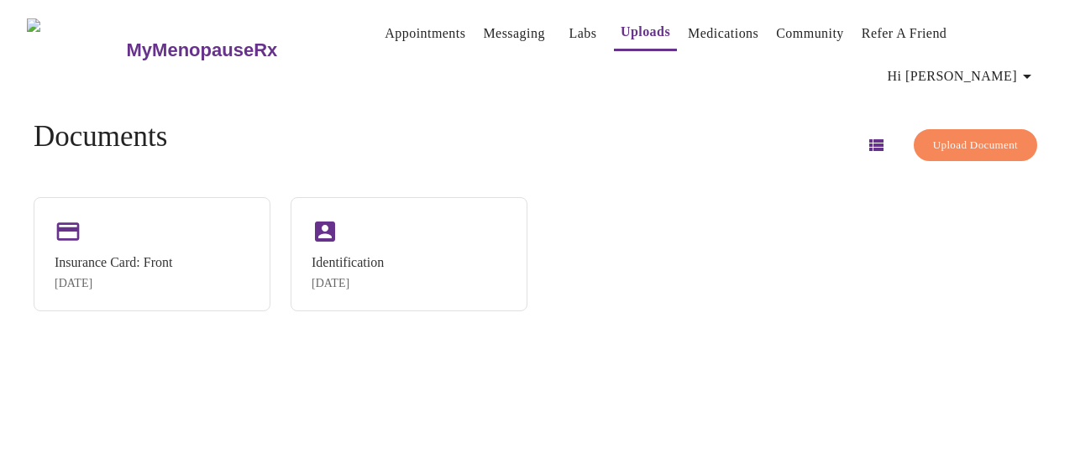
click at [981, 136] on span "Upload Document" at bounding box center [975, 145] width 85 height 19
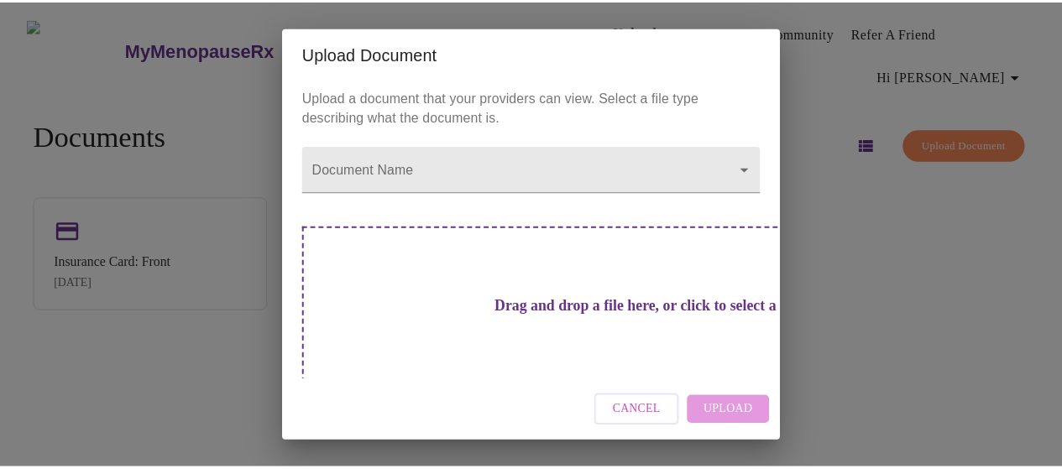
scroll to position [21, 0]
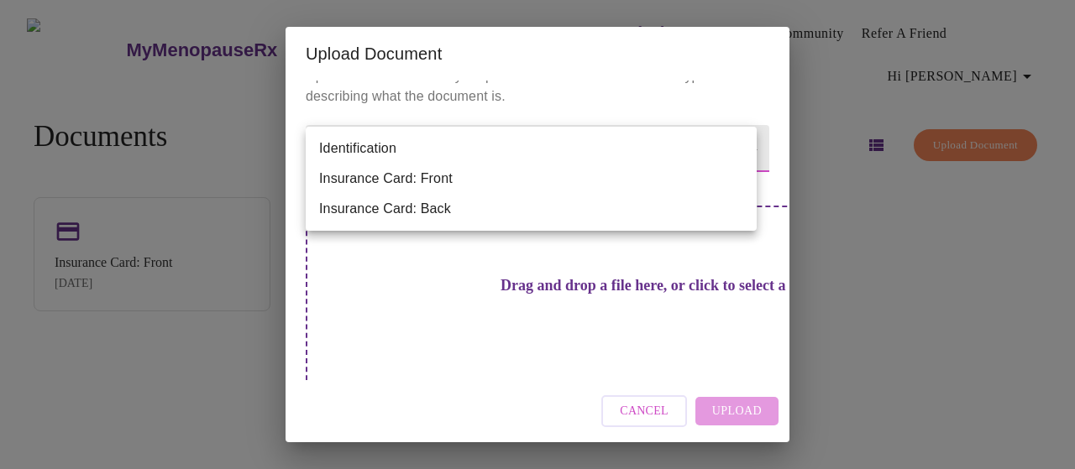
click at [707, 155] on body "MyMenopauseRx Appointments Messaging Labs Uploads Medications Community Refer a…" at bounding box center [537, 241] width 1061 height 469
click at [663, 210] on li "Insurance Card: Back" at bounding box center [531, 209] width 451 height 30
type input "Insurance Card: Back"
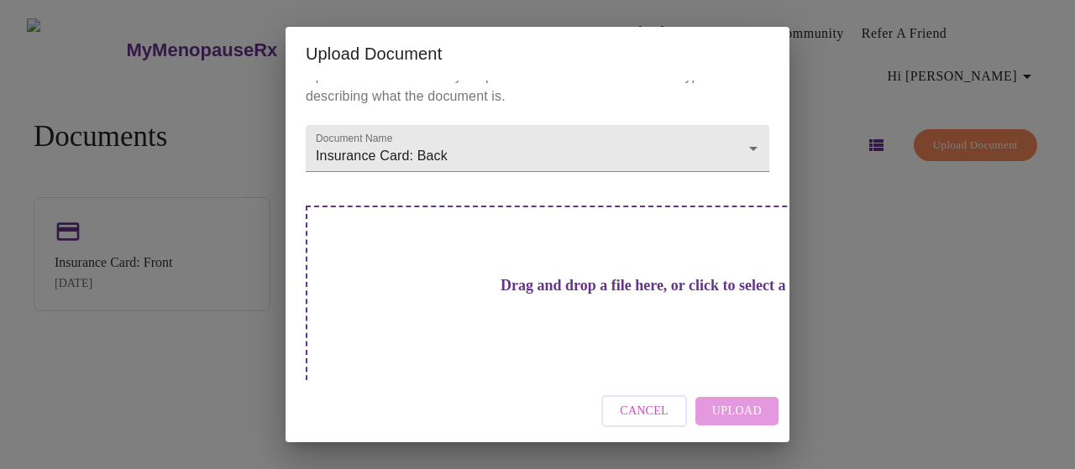
click at [756, 427] on div "Cancel Upload" at bounding box center [538, 411] width 504 height 63
click at [757, 417] on div "Cancel Upload" at bounding box center [538, 411] width 504 height 63
click at [732, 405] on div "Cancel Upload" at bounding box center [538, 411] width 504 height 63
click at [663, 403] on span "Cancel" at bounding box center [644, 411] width 49 height 21
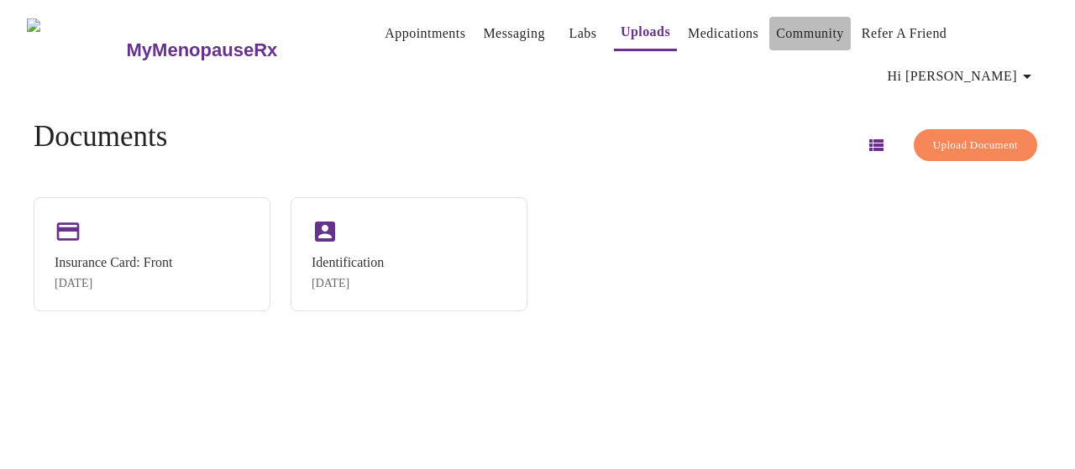
click at [776, 24] on link "Community" at bounding box center [810, 34] width 68 height 24
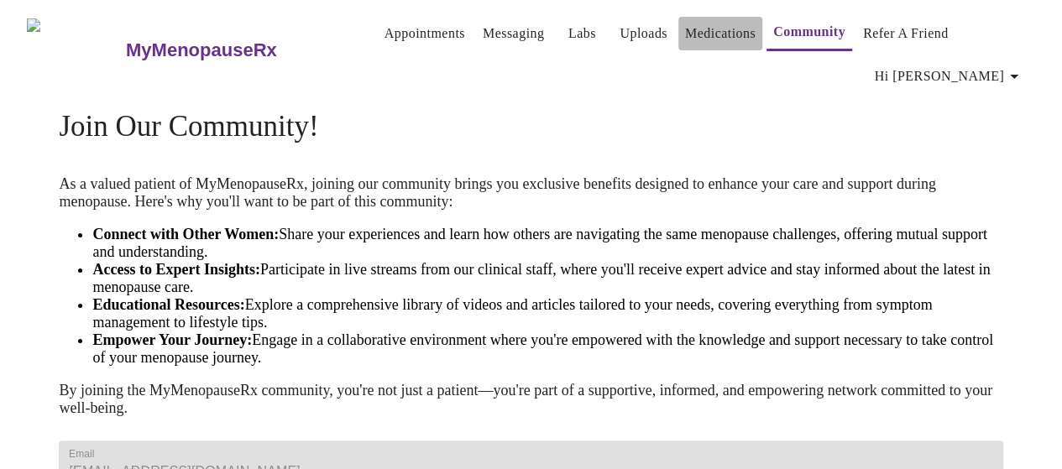
click at [703, 24] on link "Medications" at bounding box center [720, 34] width 71 height 24
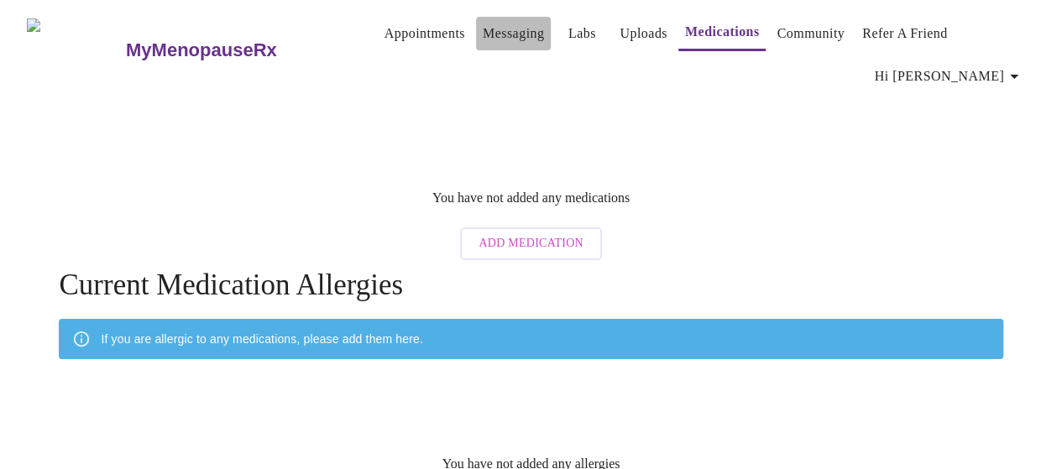
click at [495, 24] on link "Messaging" at bounding box center [513, 34] width 61 height 24
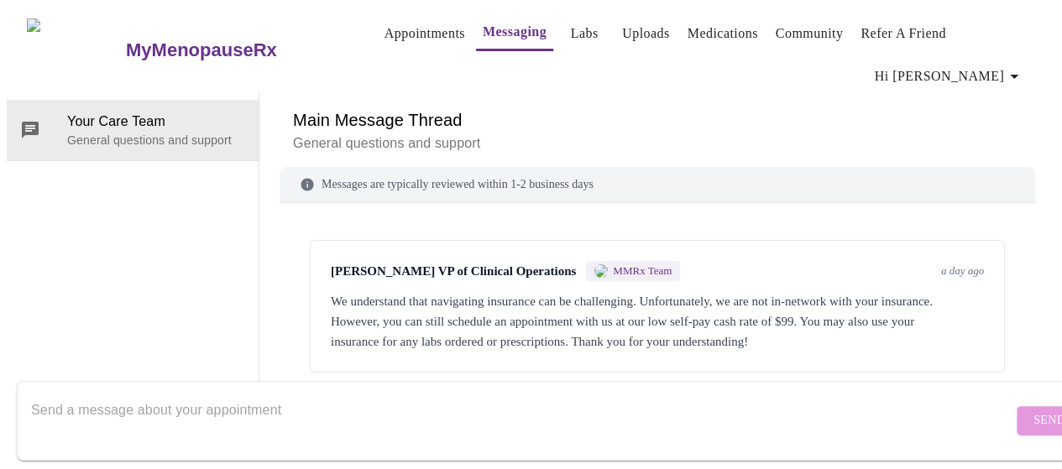
click at [772, 167] on div "Messages are typically reviewed within 1-2 business days" at bounding box center [658, 185] width 756 height 36
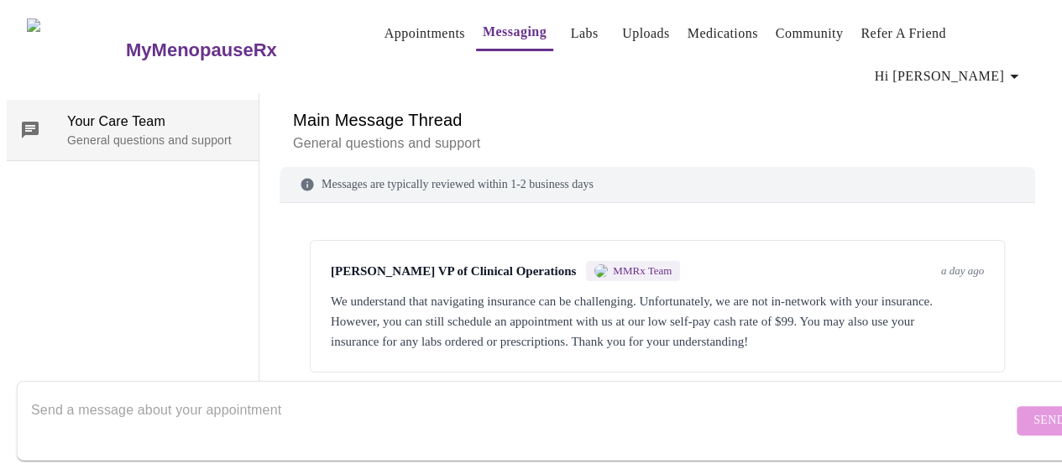
click at [118, 112] on span "Your Care Team" at bounding box center [156, 122] width 178 height 20
